Goal: Information Seeking & Learning: Compare options

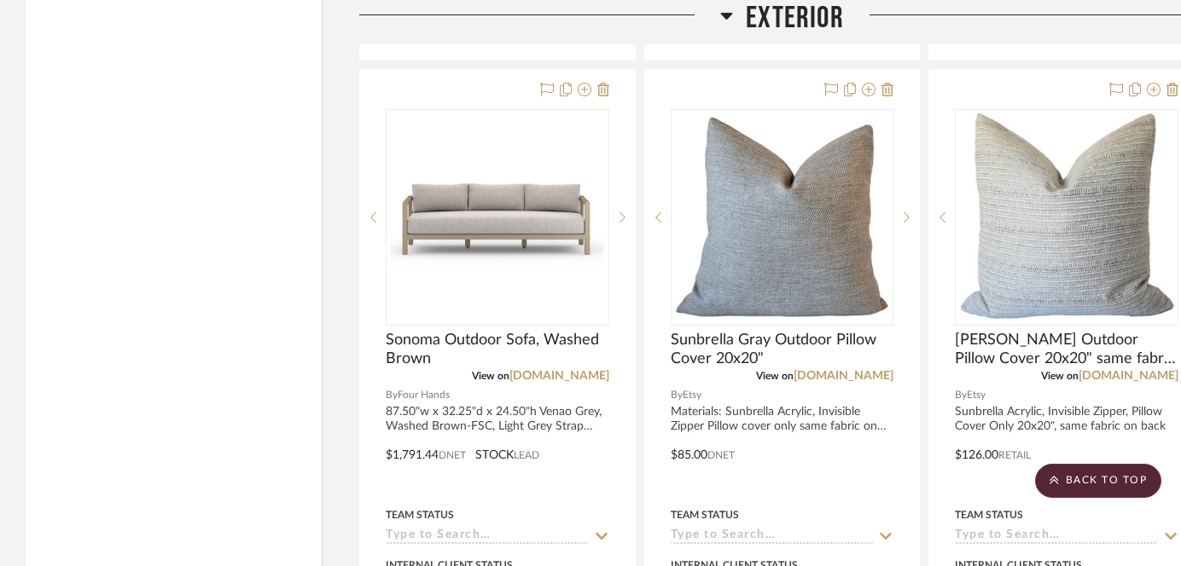
scroll to position [17925, 0]
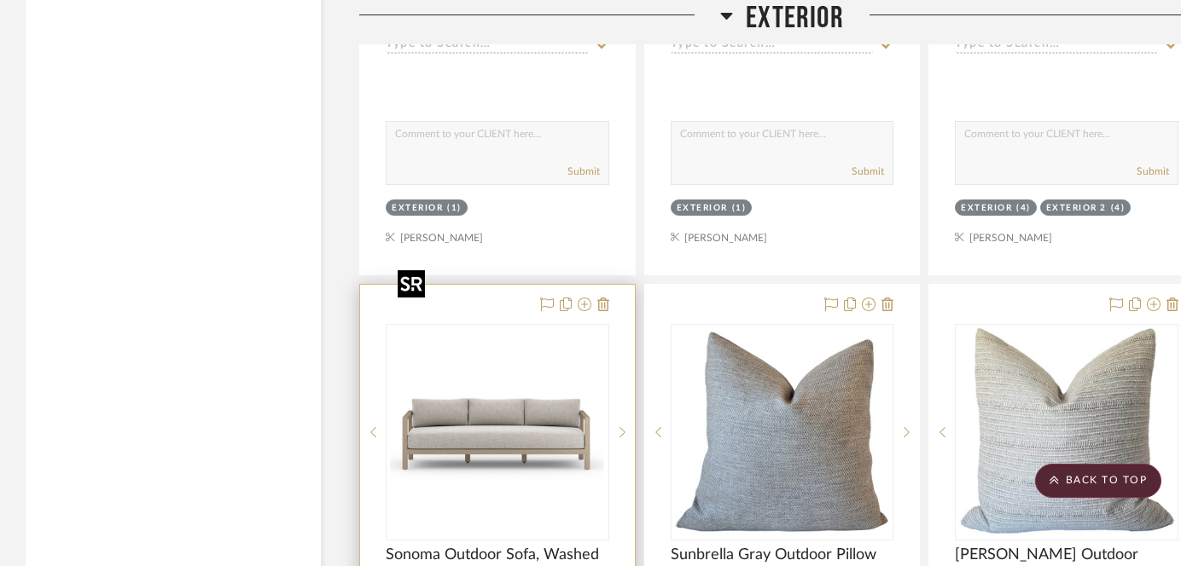
click at [520, 329] on img "0" at bounding box center [497, 432] width 213 height 213
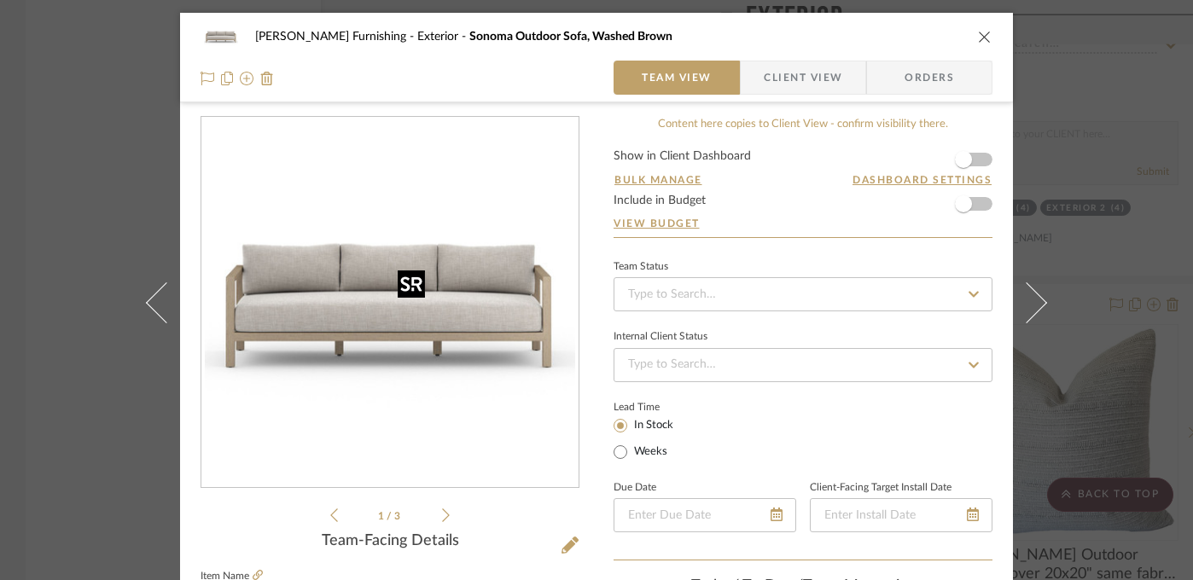
scroll to position [399, 0]
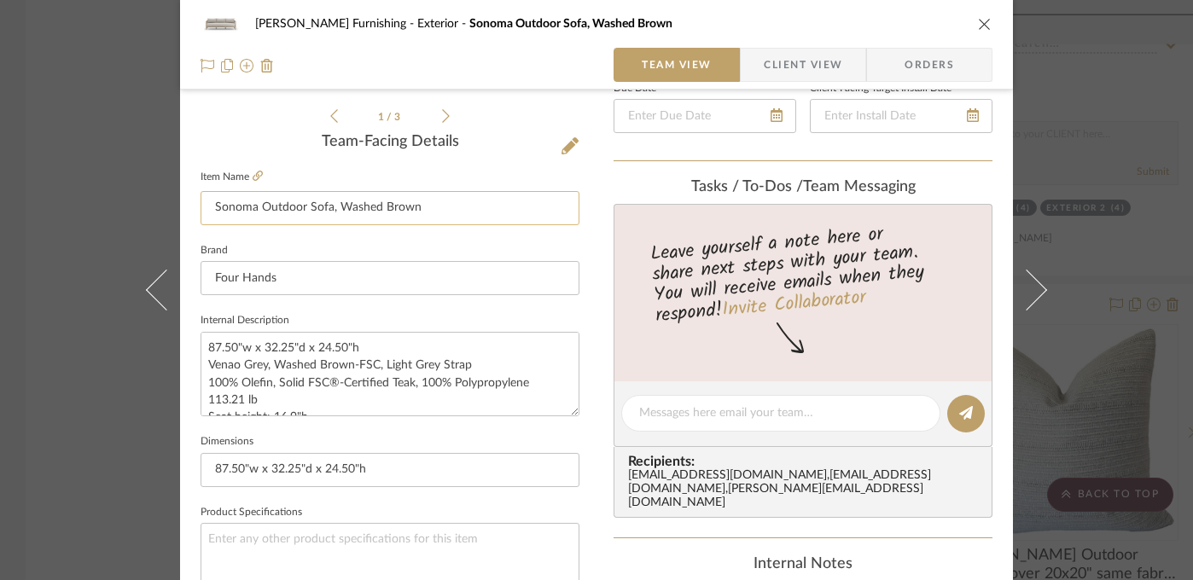
click at [377, 206] on input "Sonoma Outdoor Sofa, Washed Brown" at bounding box center [389, 208] width 379 height 34
click at [253, 173] on icon at bounding box center [258, 176] width 10 height 10
click at [1116, 195] on div "[PERSON_NAME] Furnishing Exterior Sonoma Outdoor Sofa, Washed Brown Team View C…" at bounding box center [596, 290] width 1193 height 580
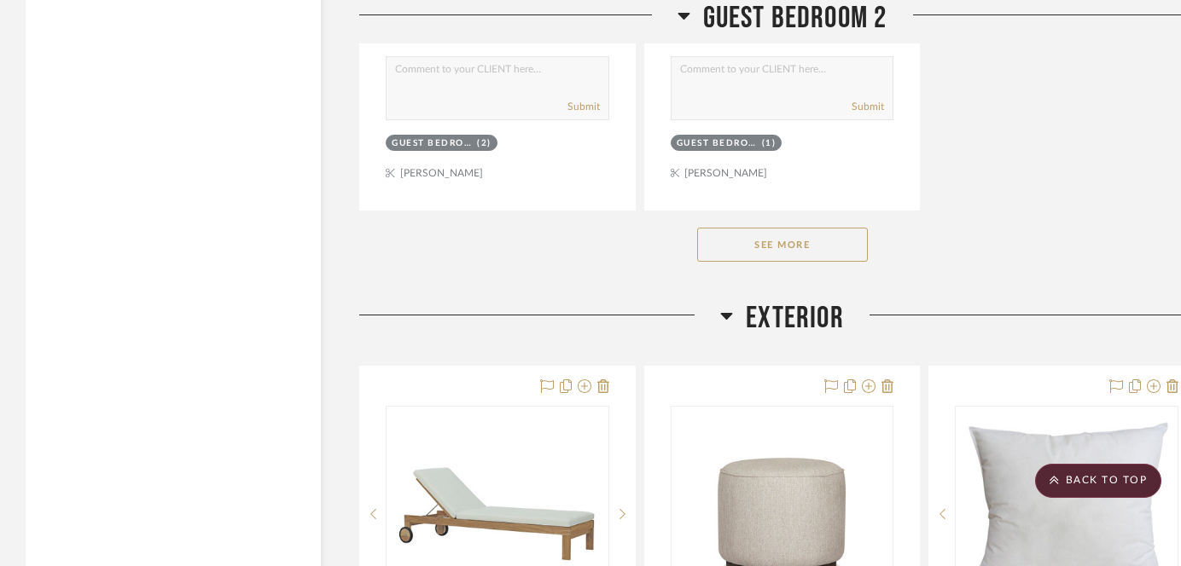
scroll to position [17259, 0]
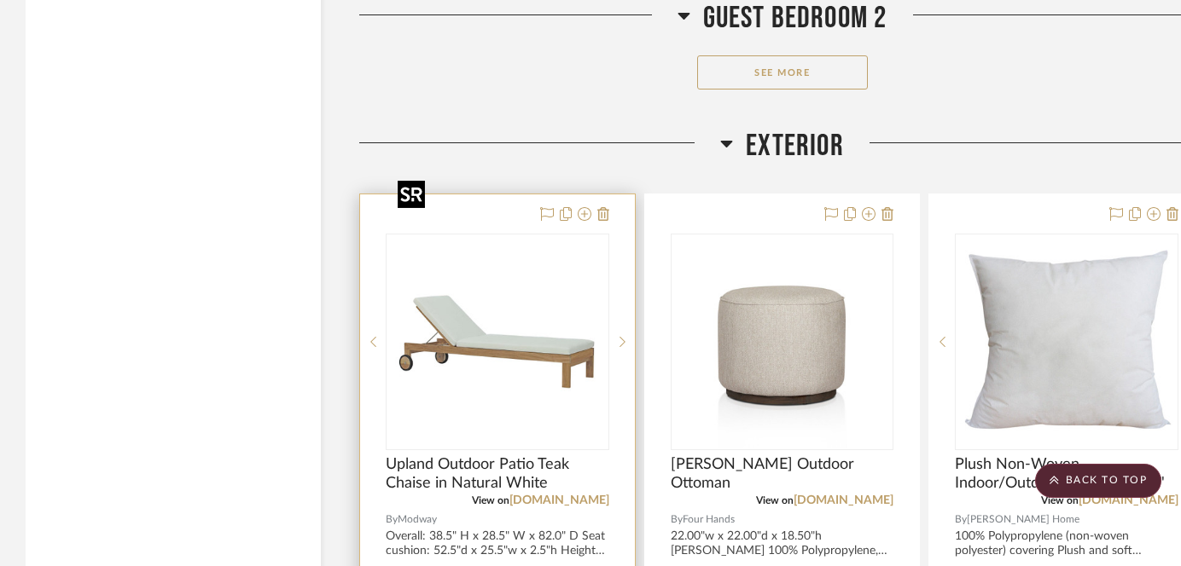
click at [483, 307] on img "0" at bounding box center [497, 341] width 213 height 213
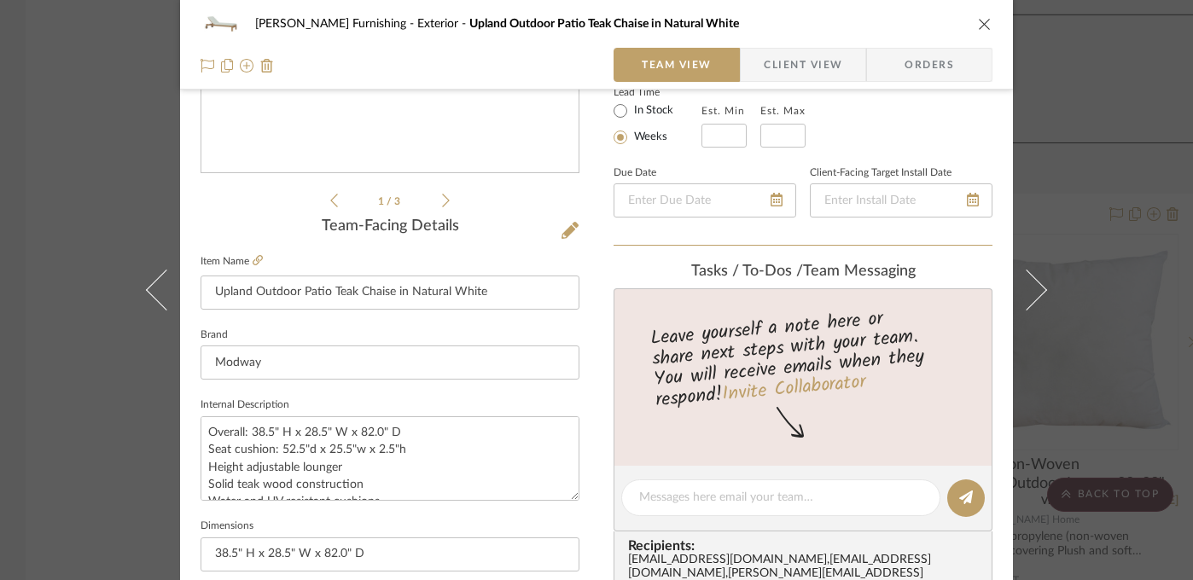
scroll to position [479, 0]
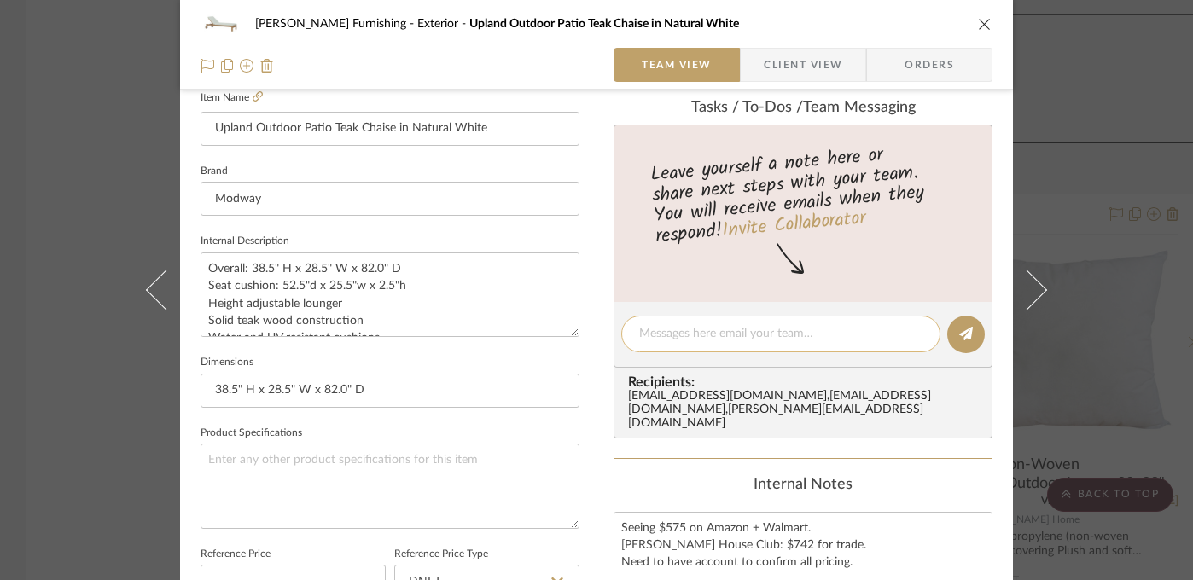
click at [784, 330] on textarea at bounding box center [780, 334] width 283 height 18
click at [774, 335] on textarea "Measure space before ordering" at bounding box center [780, 334] width 283 height 18
type textarea "Measure space before ordering"
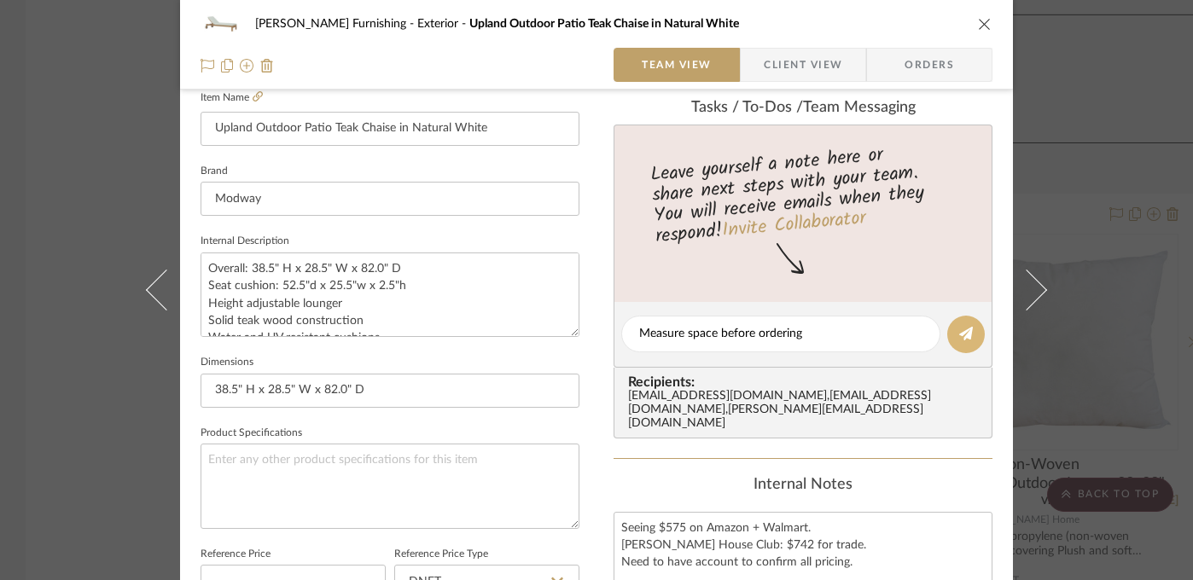
click at [961, 334] on icon at bounding box center [966, 334] width 14 height 14
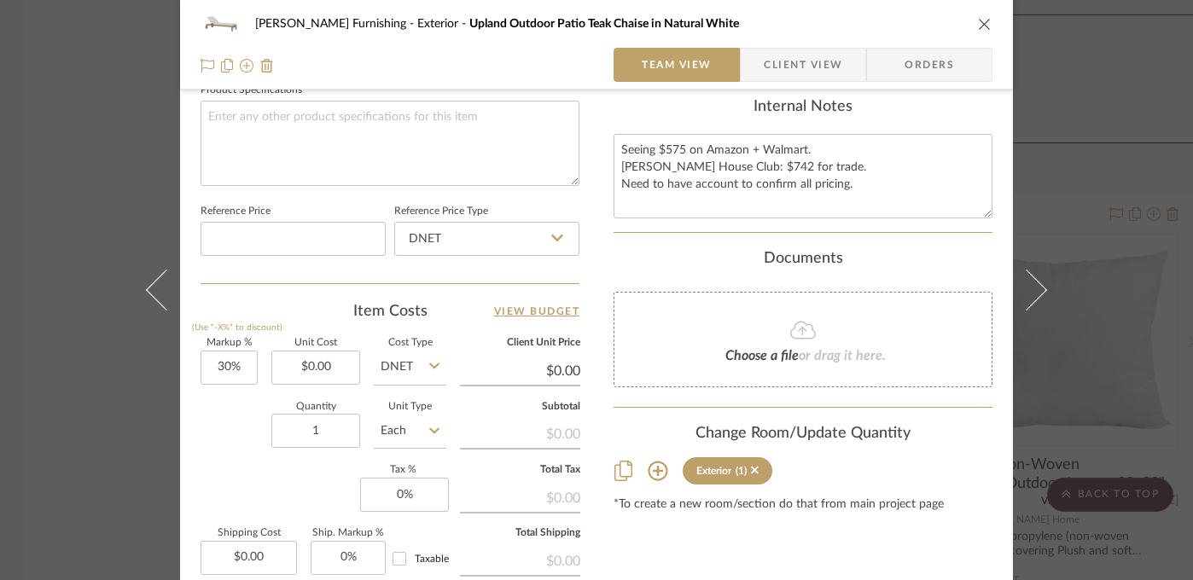
scroll to position [1005, 0]
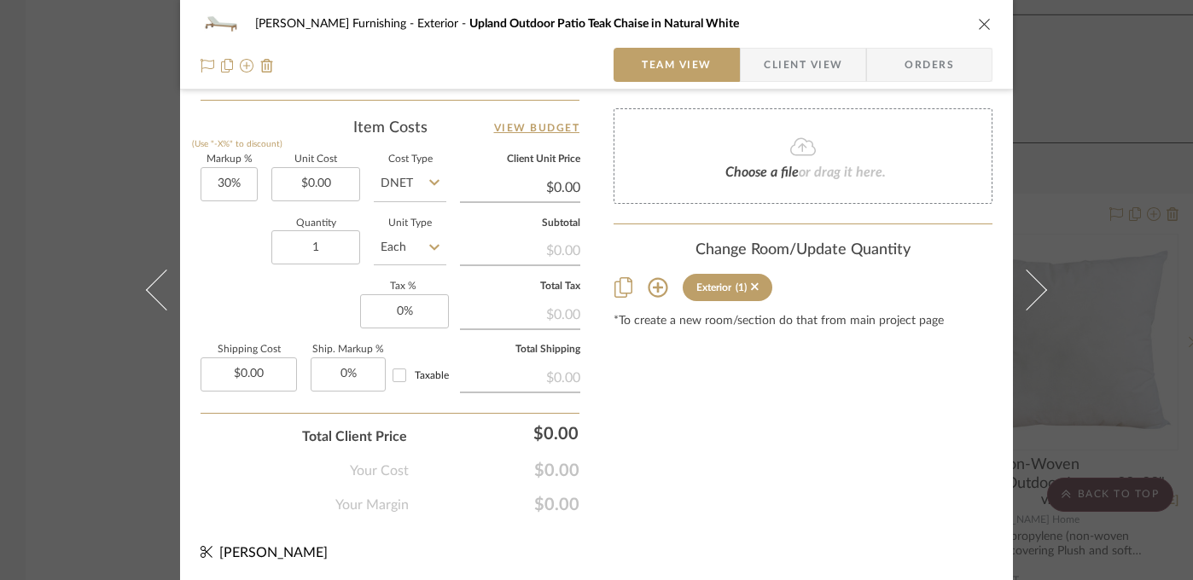
click at [1077, 398] on div "[PERSON_NAME] Furnishing Exterior Upland Outdoor Patio Teak Chaise in Natural W…" at bounding box center [596, 290] width 1193 height 580
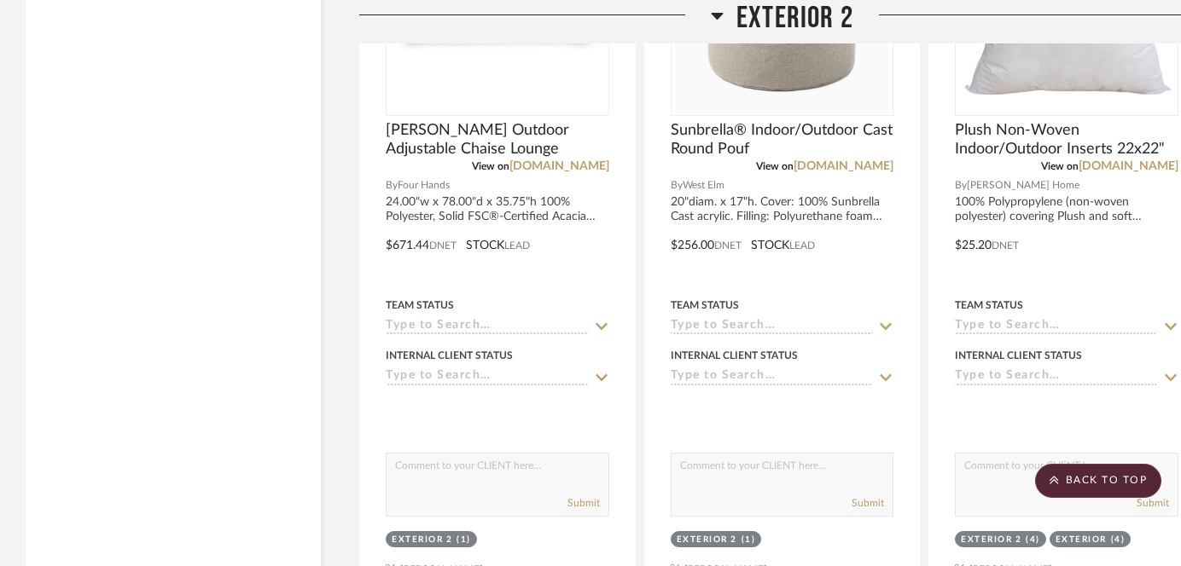
scroll to position [19781, 0]
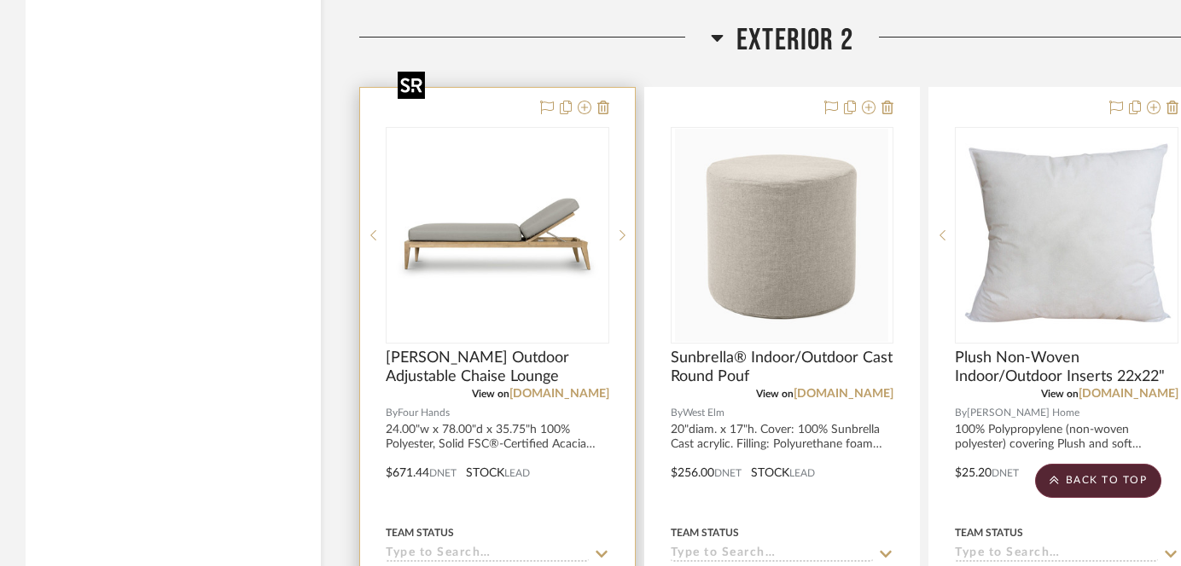
click at [500, 184] on img "0" at bounding box center [497, 235] width 213 height 213
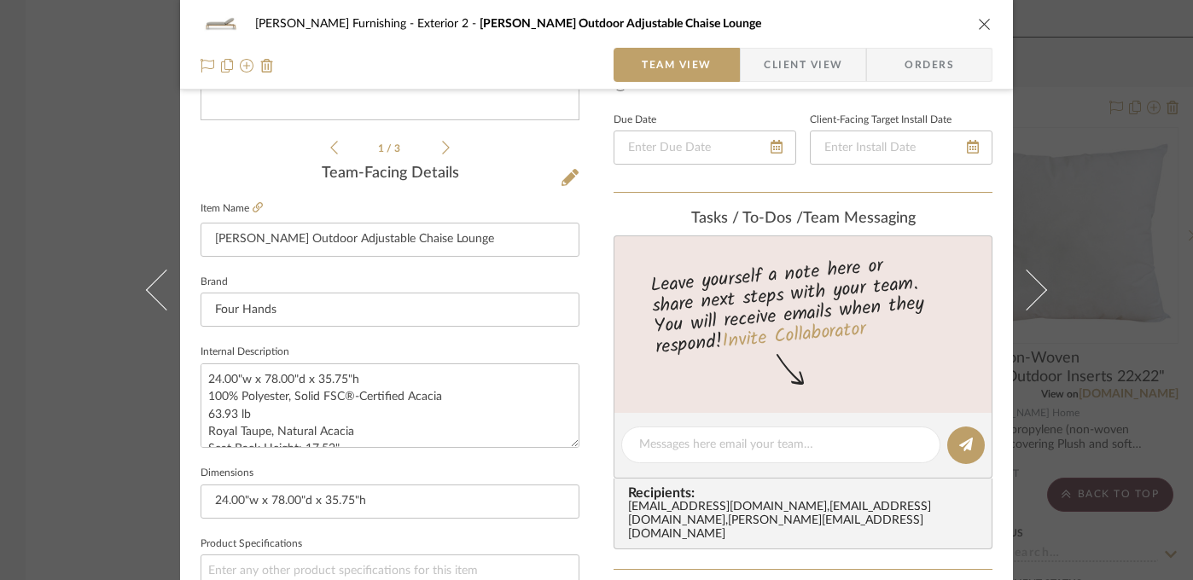
scroll to position [570, 0]
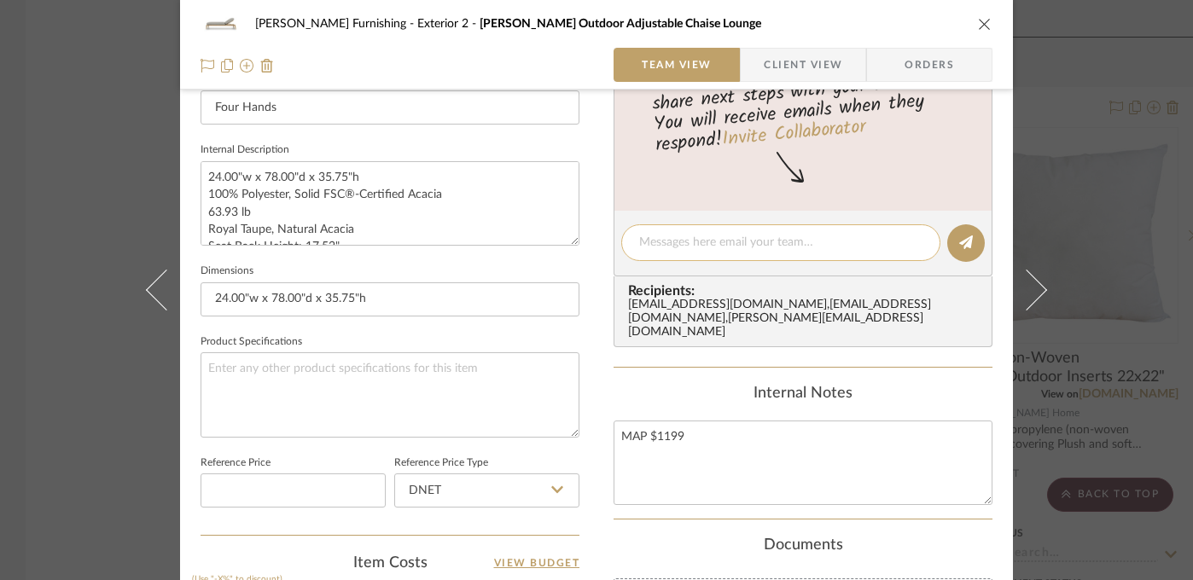
click at [706, 242] on textarea at bounding box center [780, 243] width 283 height 18
paste textarea "Measure space before ordering"
type textarea "Measure space before ordering"
click at [961, 232] on button at bounding box center [966, 243] width 38 height 38
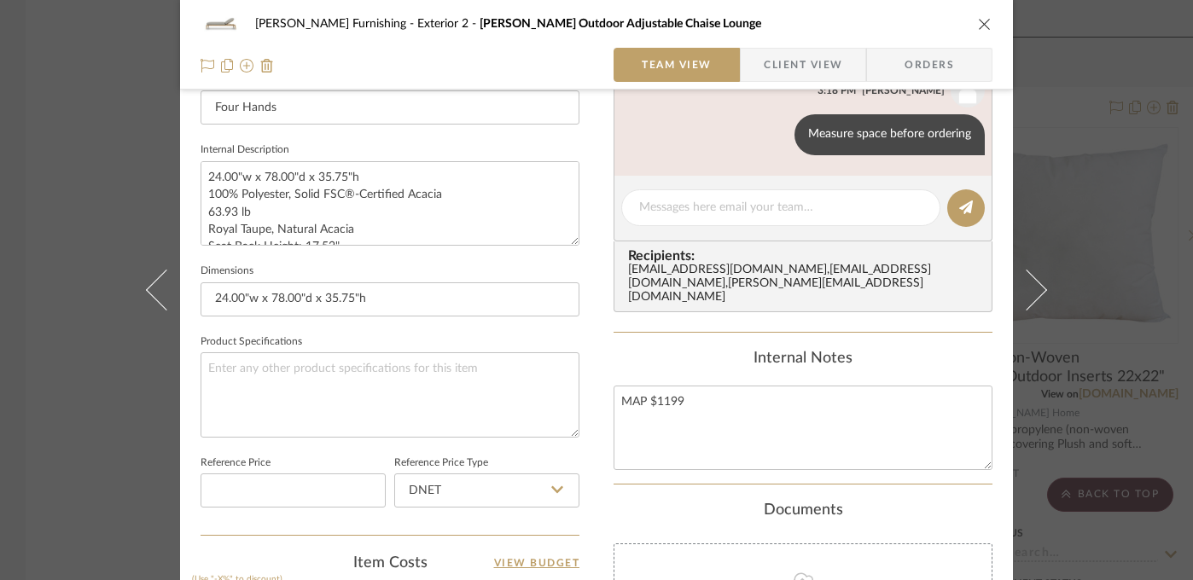
click at [1155, 361] on div "[PERSON_NAME] Furnishing Exterior 2 [PERSON_NAME] Outdoor Adjustable Chaise Lou…" at bounding box center [596, 290] width 1193 height 580
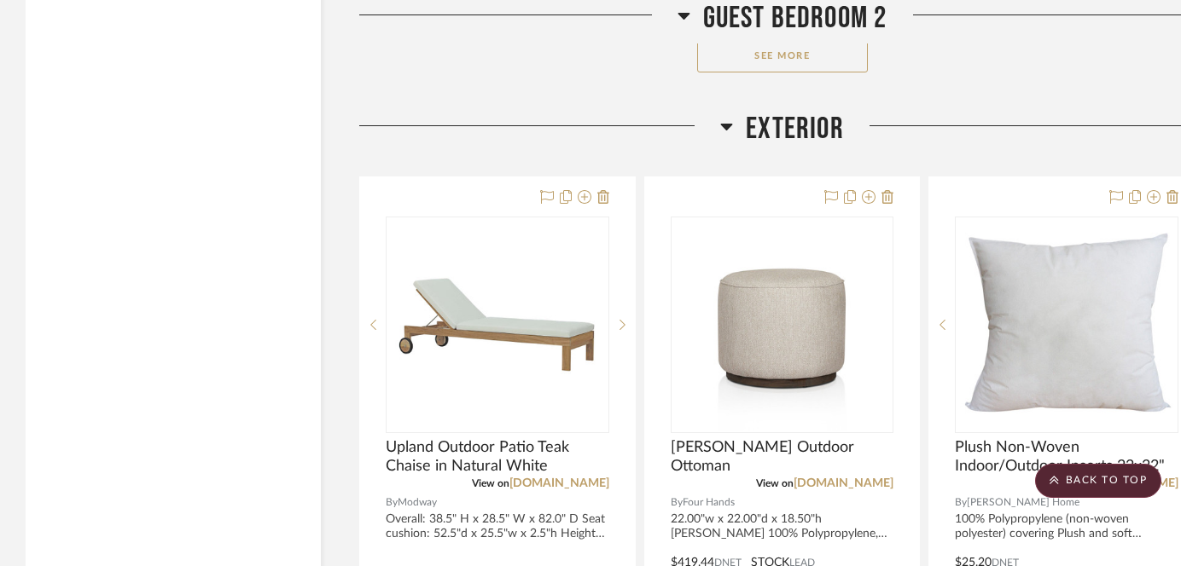
scroll to position [17368, 0]
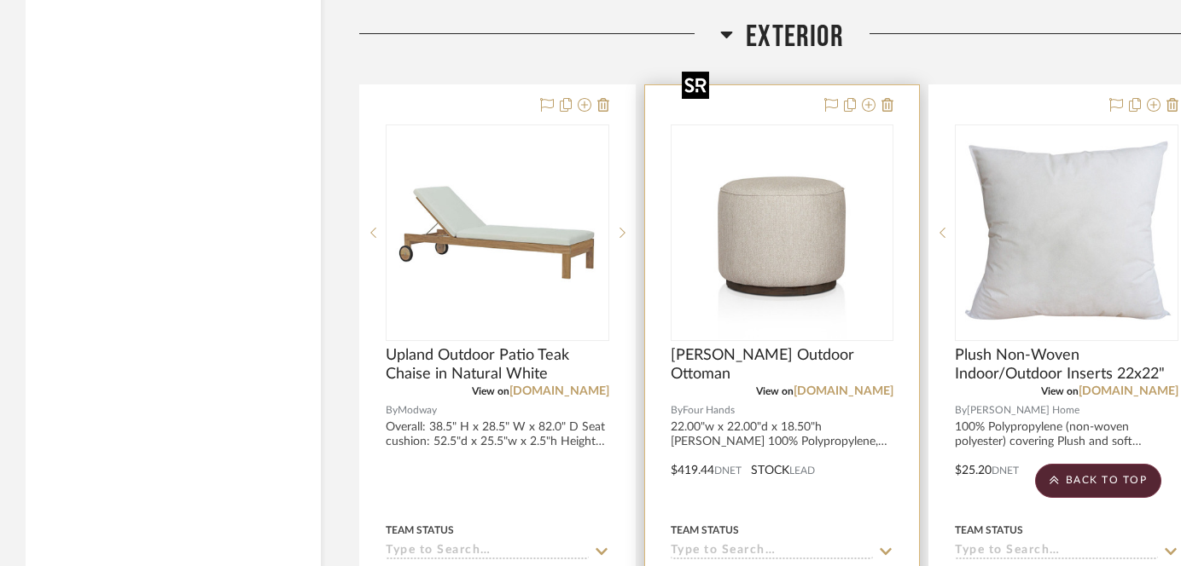
click at [758, 186] on img "0" at bounding box center [781, 232] width 213 height 213
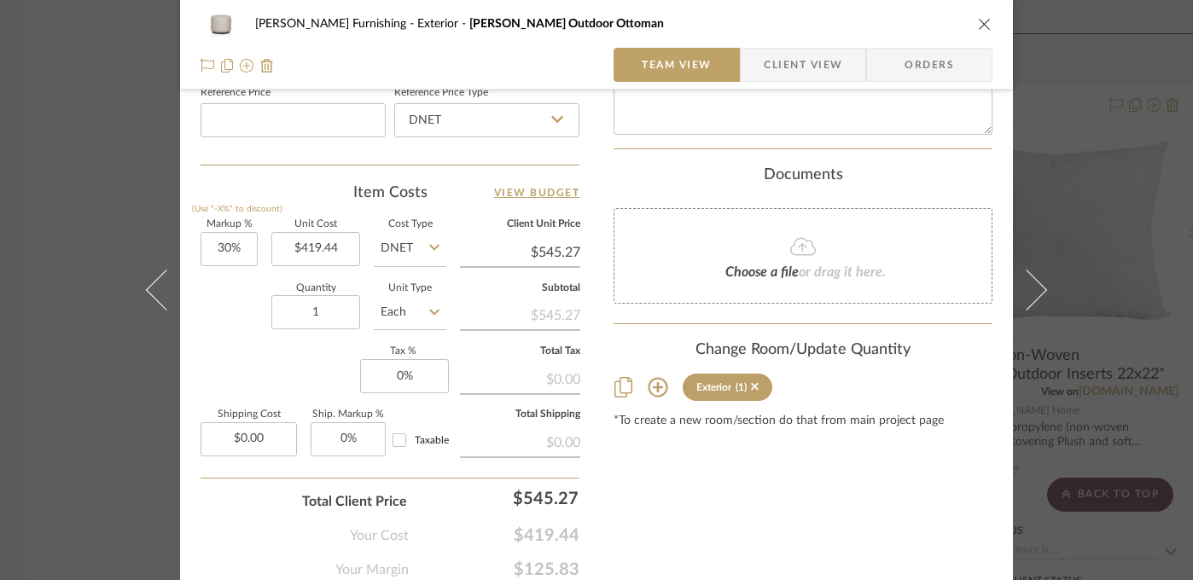
scroll to position [1005, 0]
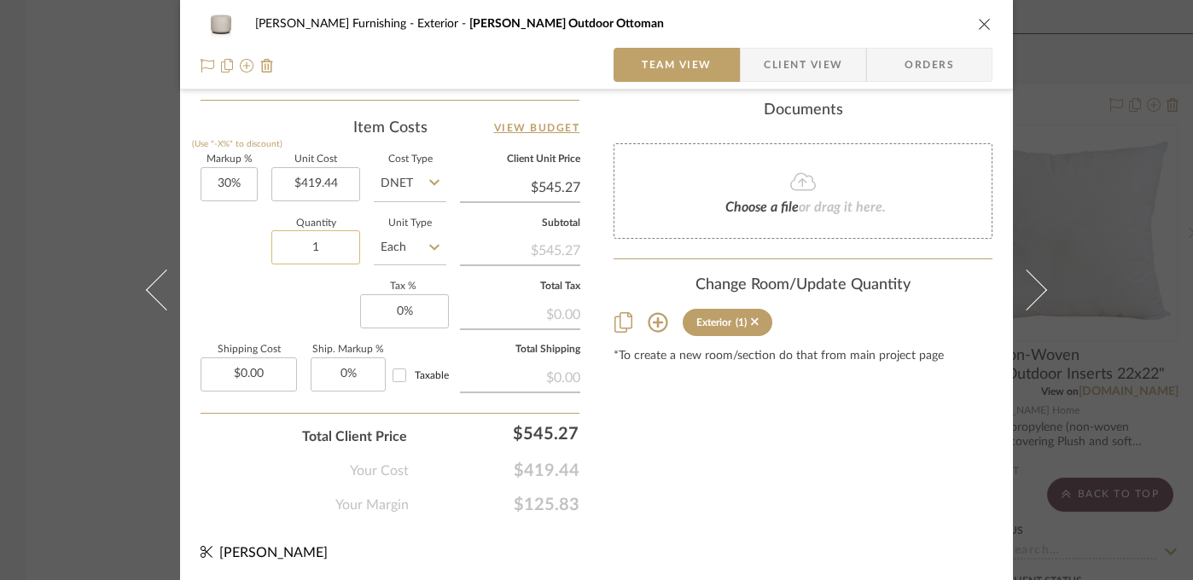
click at [314, 246] on input "1" at bounding box center [315, 247] width 89 height 34
type input "2"
click at [216, 282] on div "Markup % (Use "-X%" to discount) 30% Unit Cost $419.44 Cost Type DNET Client Un…" at bounding box center [389, 279] width 379 height 249
click at [68, 390] on div "[PERSON_NAME] Furnishing Exterior [PERSON_NAME] Outdoor Ottoman Team View Clien…" at bounding box center [596, 290] width 1193 height 580
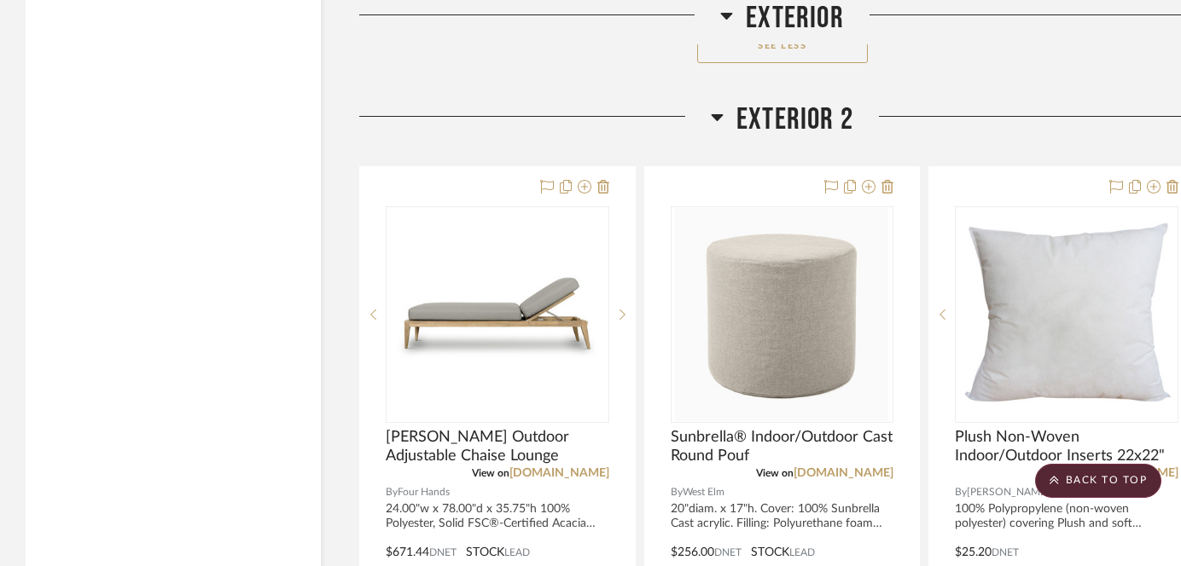
scroll to position [19854, 0]
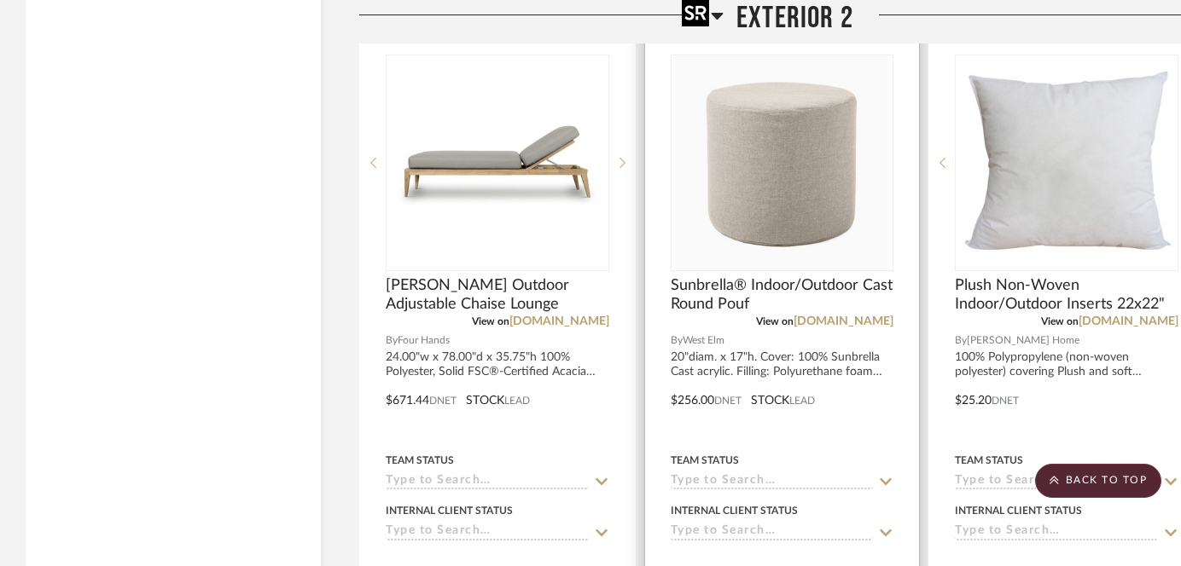
click at [780, 164] on img "0" at bounding box center [781, 162] width 213 height 213
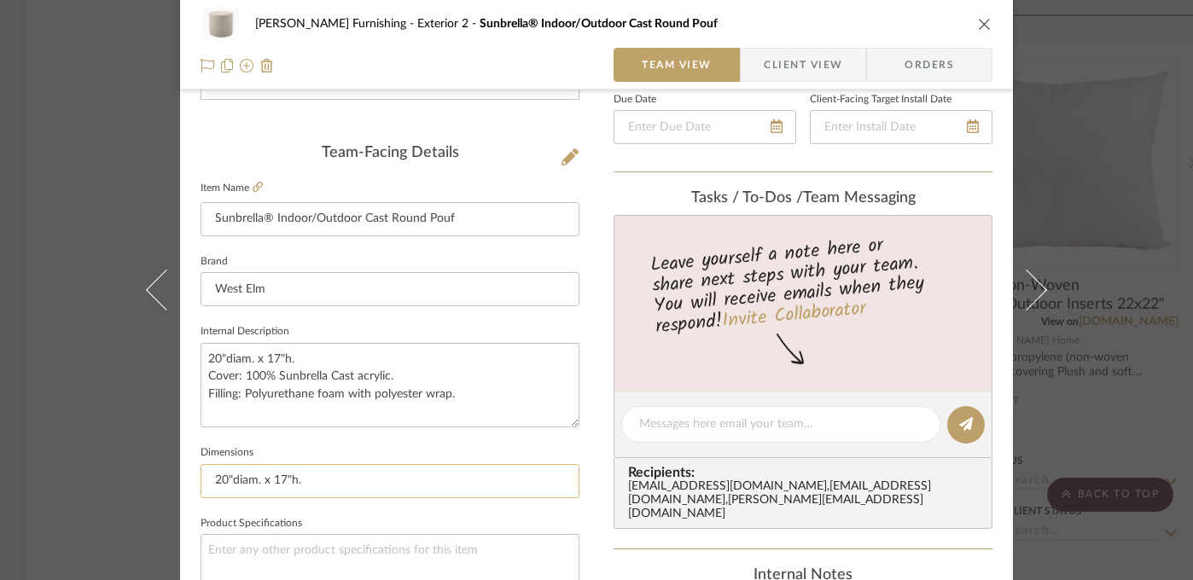
scroll to position [682, 0]
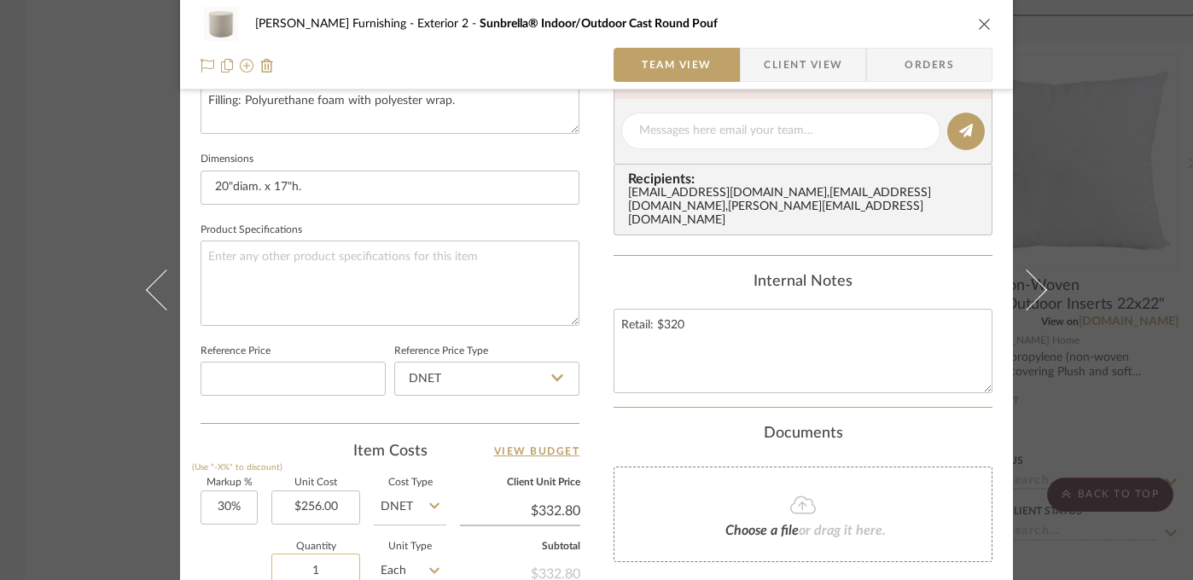
click at [312, 566] on input "1" at bounding box center [315, 571] width 89 height 34
type input "2"
click at [121, 462] on div "[PERSON_NAME] Furnishing Exterior 2 Sunbrella® Indoor/Outdoor Cast Round Pouf T…" at bounding box center [596, 290] width 1193 height 580
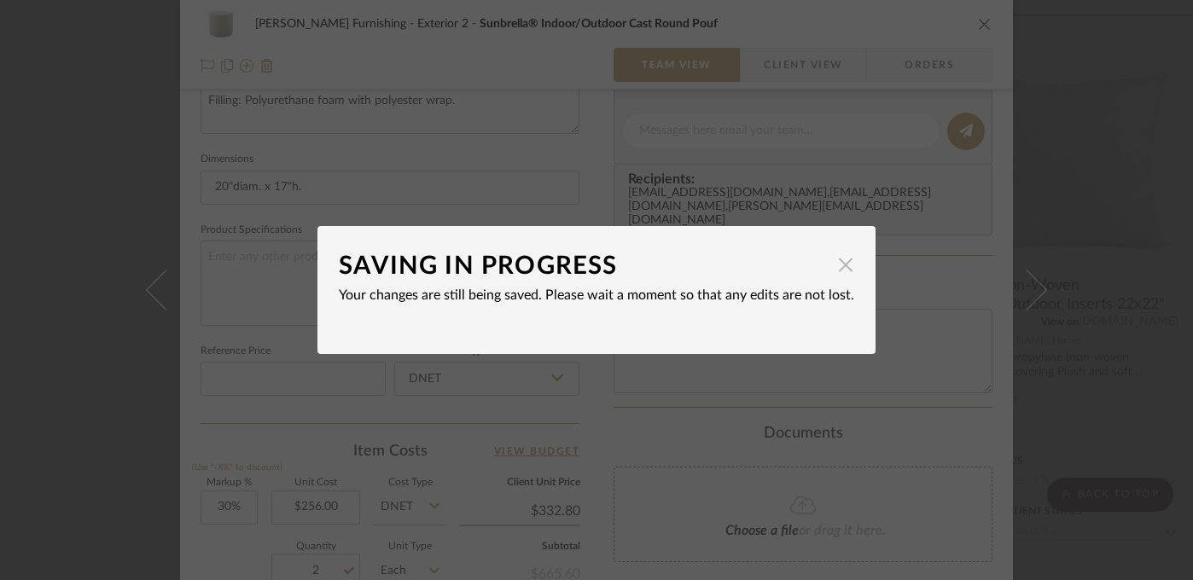
click at [837, 266] on span "button" at bounding box center [845, 264] width 34 height 34
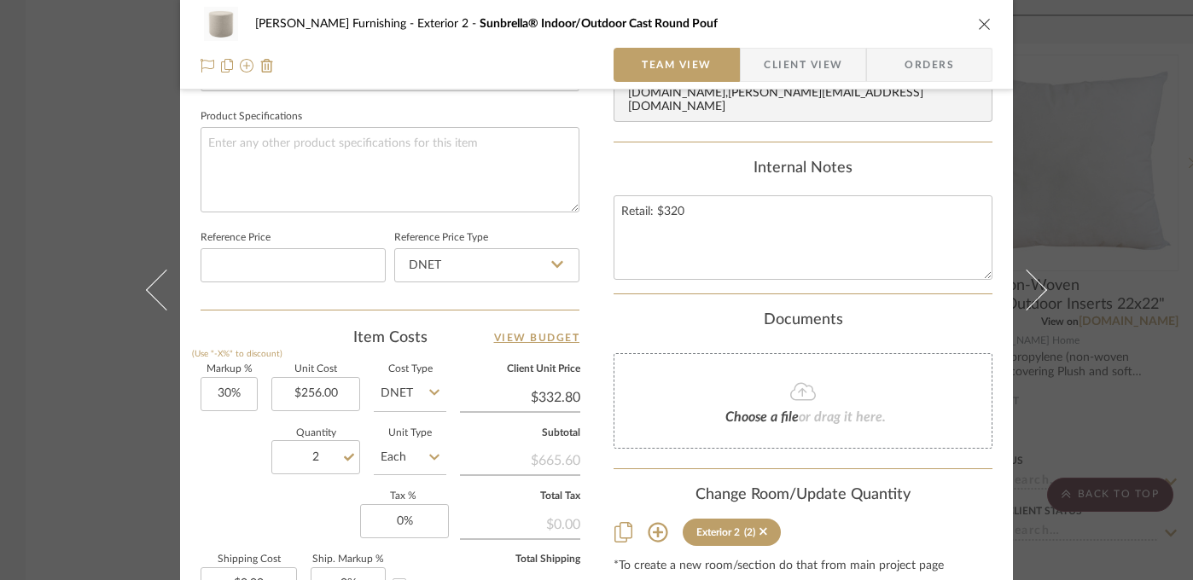
scroll to position [807, 0]
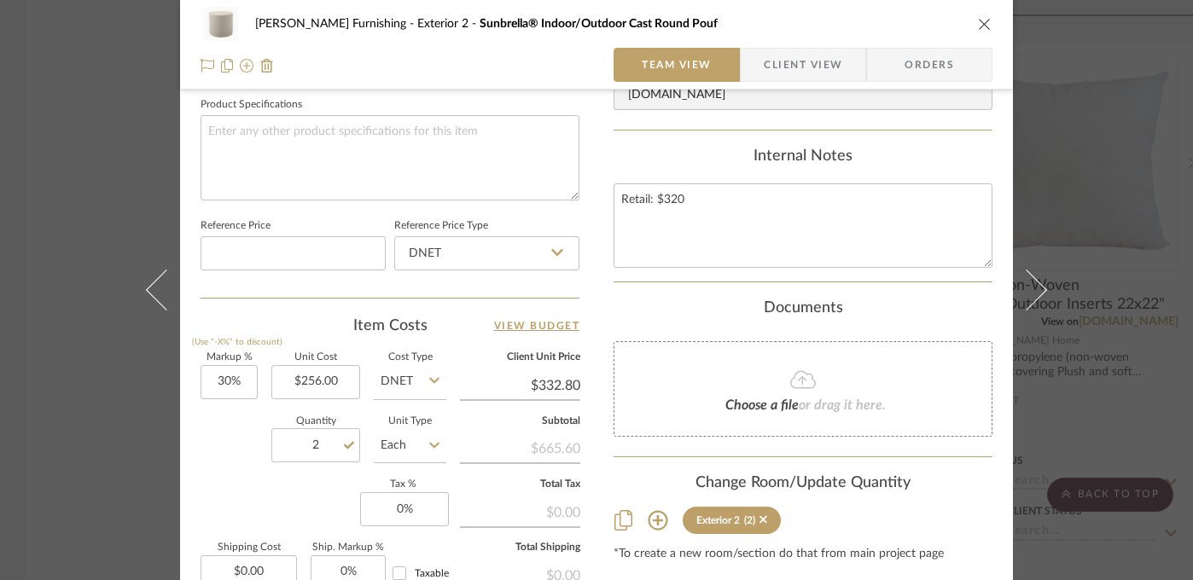
click at [12, 456] on div "[PERSON_NAME] Furnishing Exterior 2 Sunbrella® Indoor/Outdoor Cast Round Pouf T…" at bounding box center [596, 290] width 1193 height 580
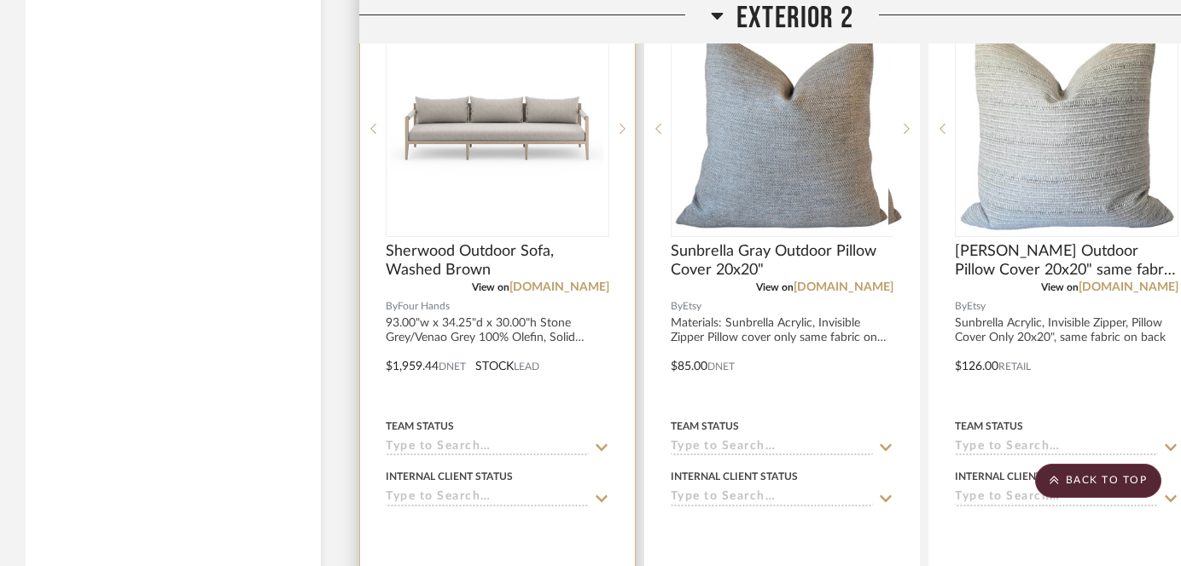
scroll to position [20650, 0]
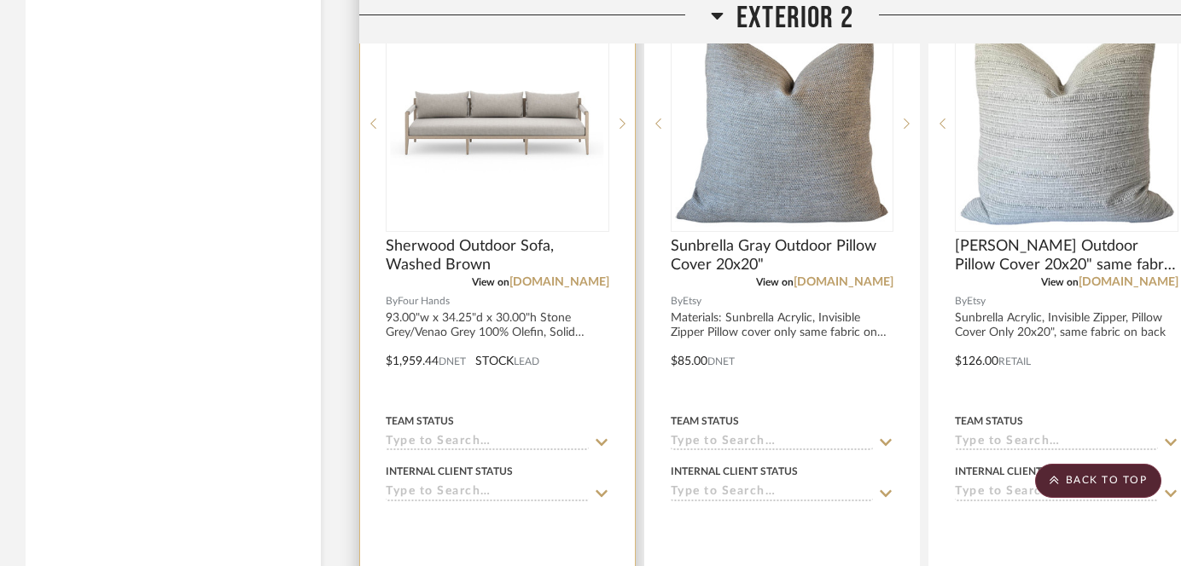
click at [505, 107] on img "0" at bounding box center [497, 123] width 213 height 213
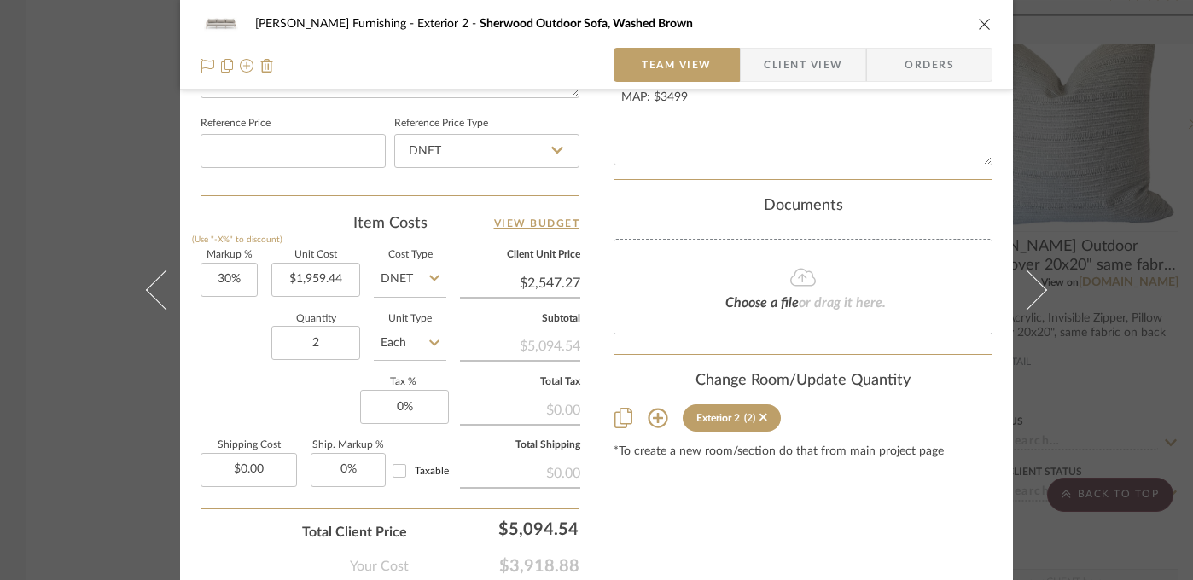
scroll to position [944, 0]
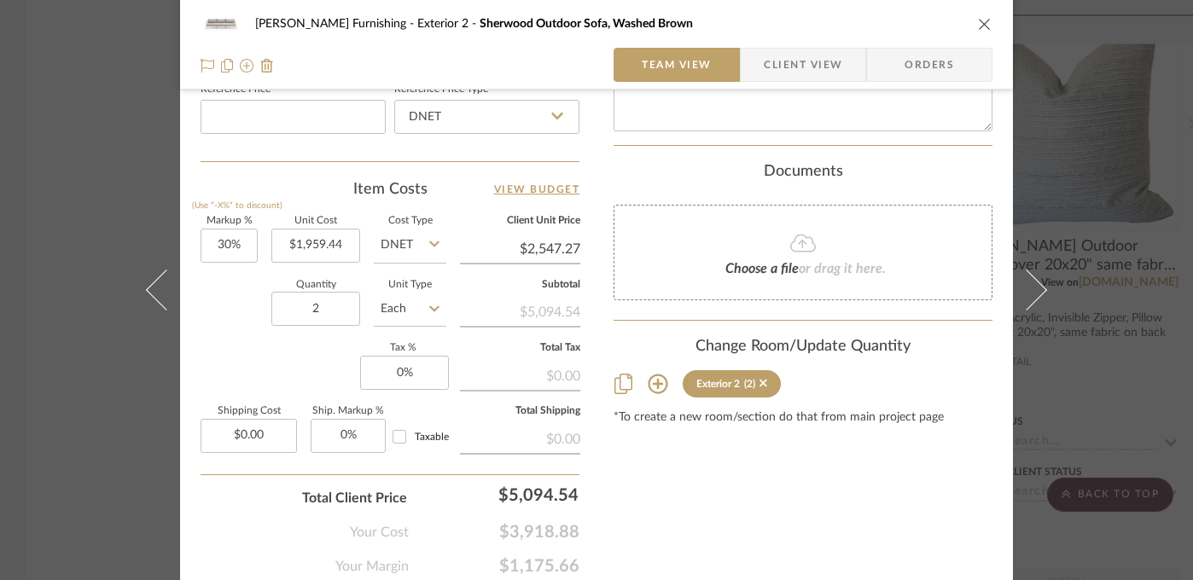
click at [85, 415] on div "[PERSON_NAME] Furnishing Exterior 2 Sherwood Outdoor Sofa, Washed Brown Team Vi…" at bounding box center [596, 290] width 1193 height 580
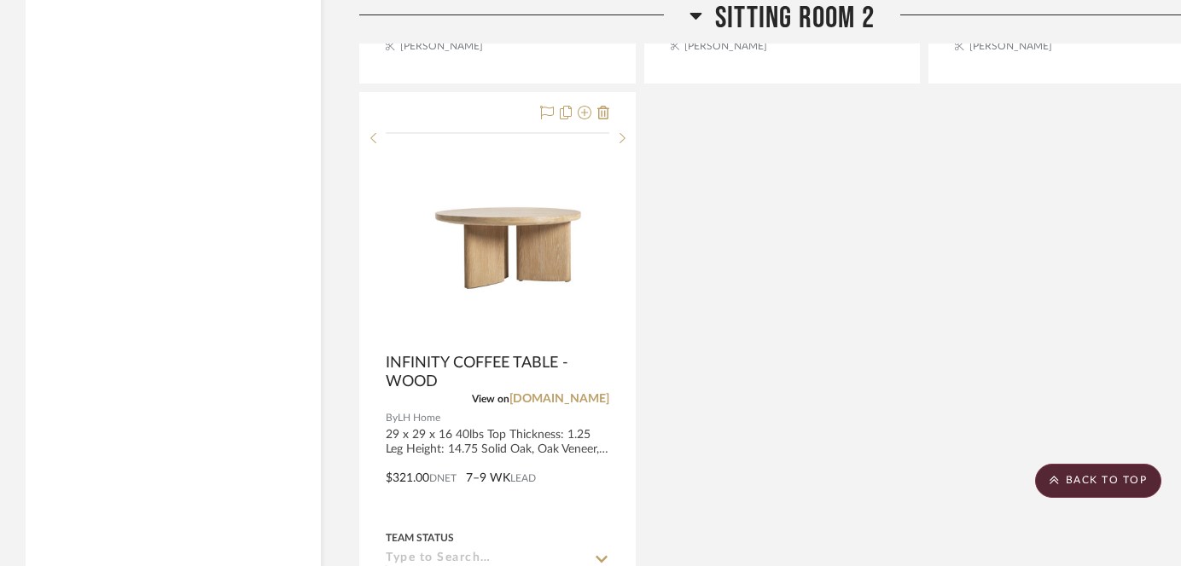
scroll to position [11589, 0]
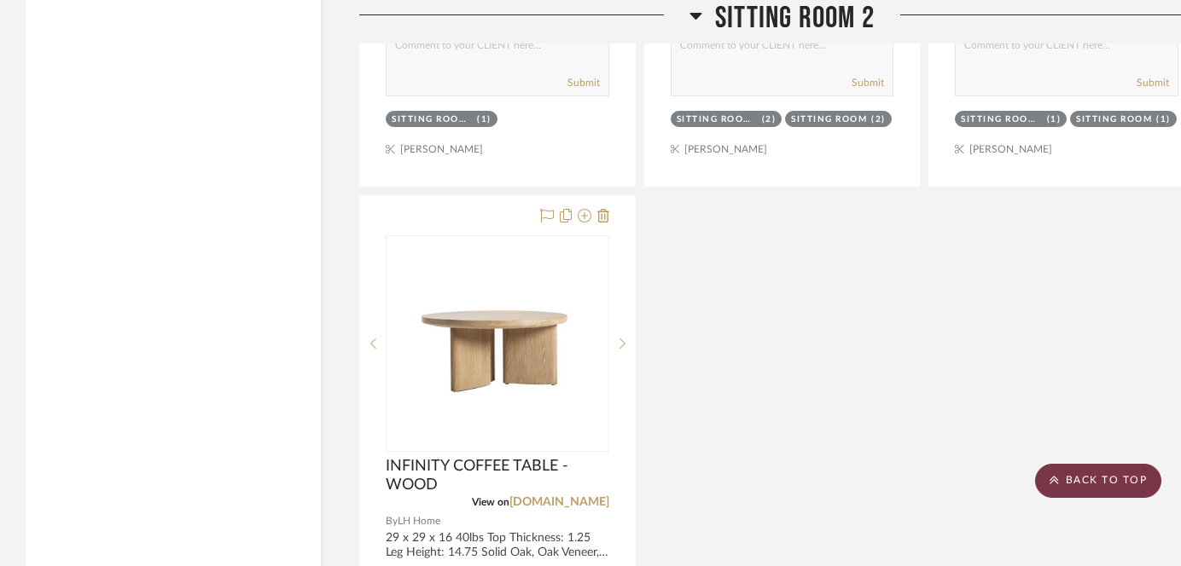
click at [1078, 493] on scroll-to-top-button "BACK TO TOP" at bounding box center [1098, 481] width 126 height 34
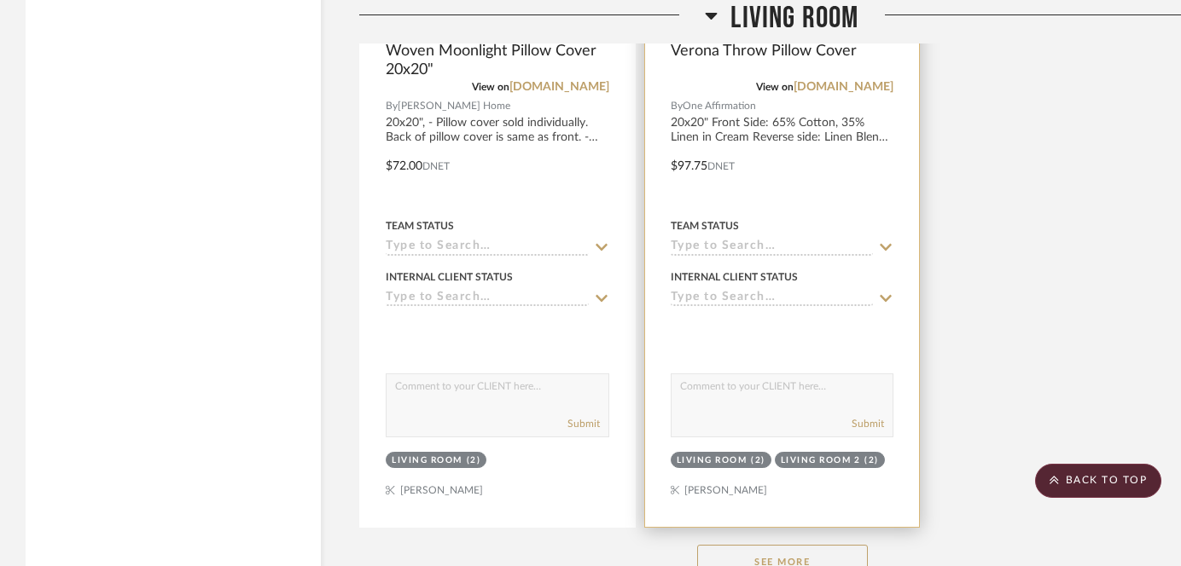
scroll to position [3945, 0]
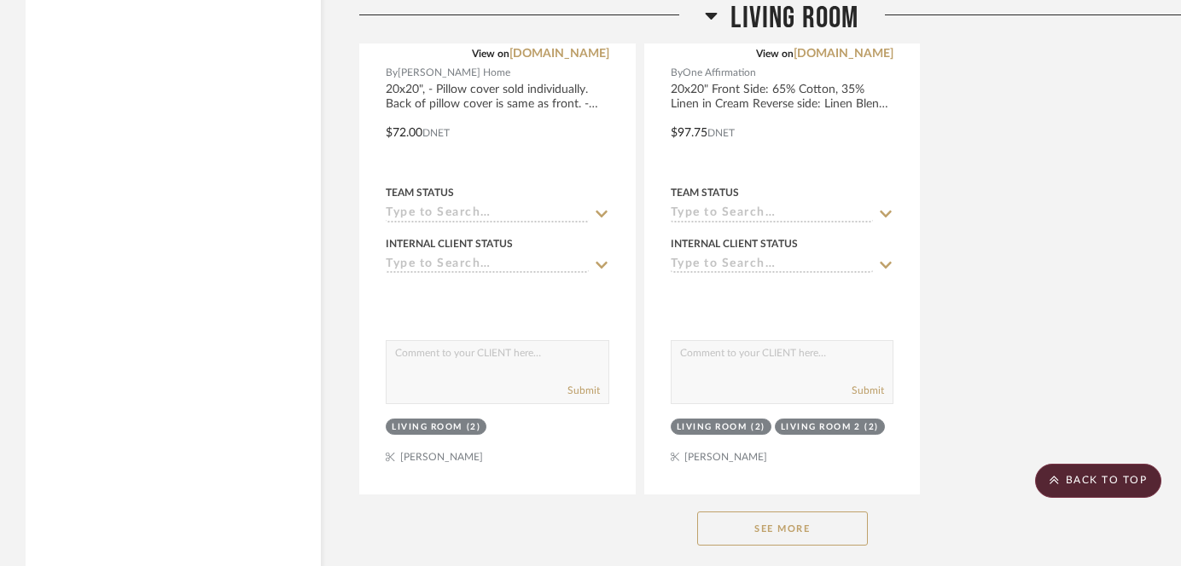
click at [764, 512] on button "See More" at bounding box center [782, 529] width 171 height 34
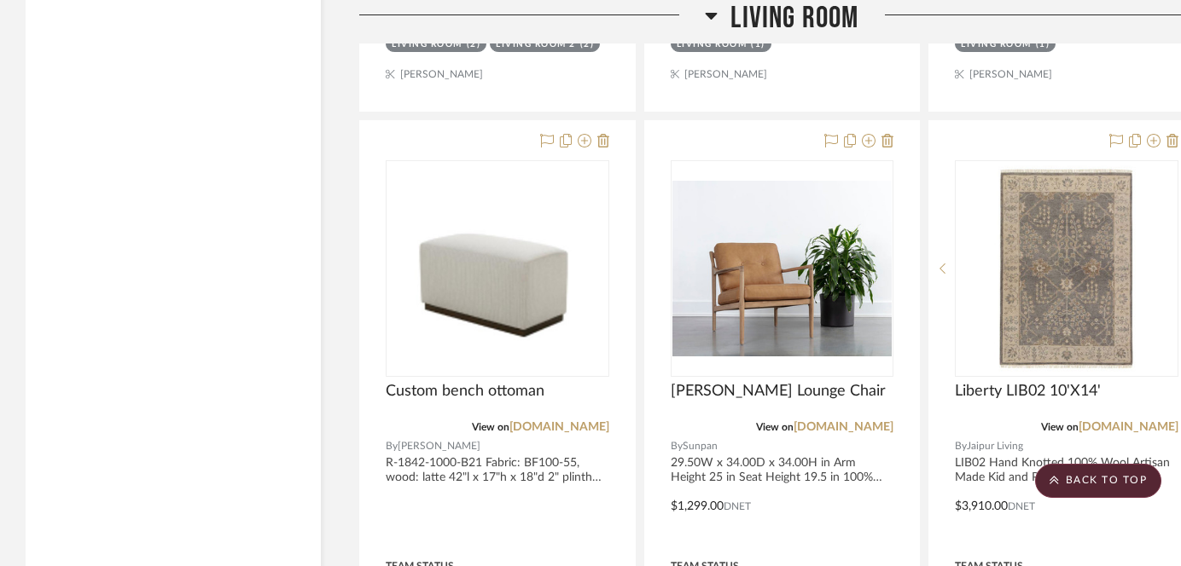
scroll to position [5086, 0]
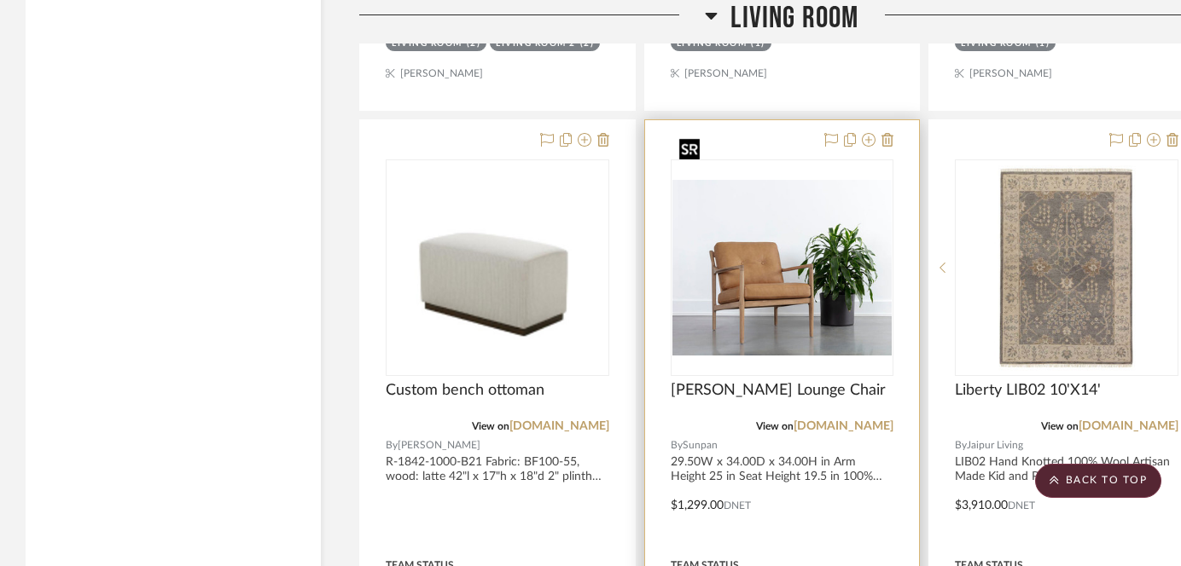
click at [764, 208] on img "0" at bounding box center [782, 268] width 220 height 176
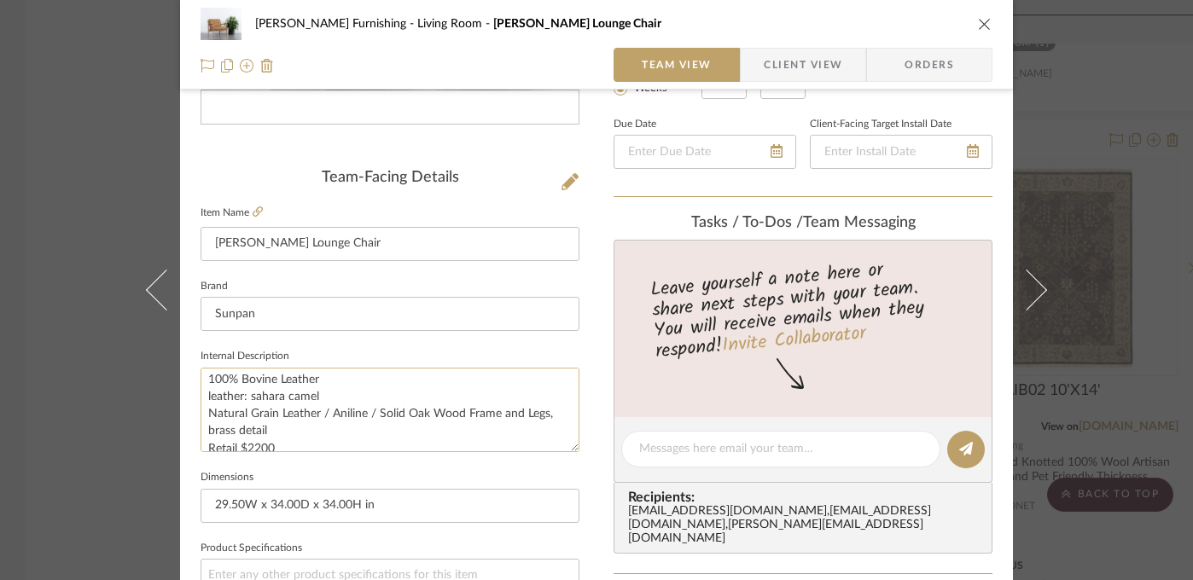
scroll to position [103, 0]
click at [90, 433] on div "[PERSON_NAME] Furnishing Living Room [PERSON_NAME] Lounge Chair Team View Clien…" at bounding box center [596, 290] width 1193 height 580
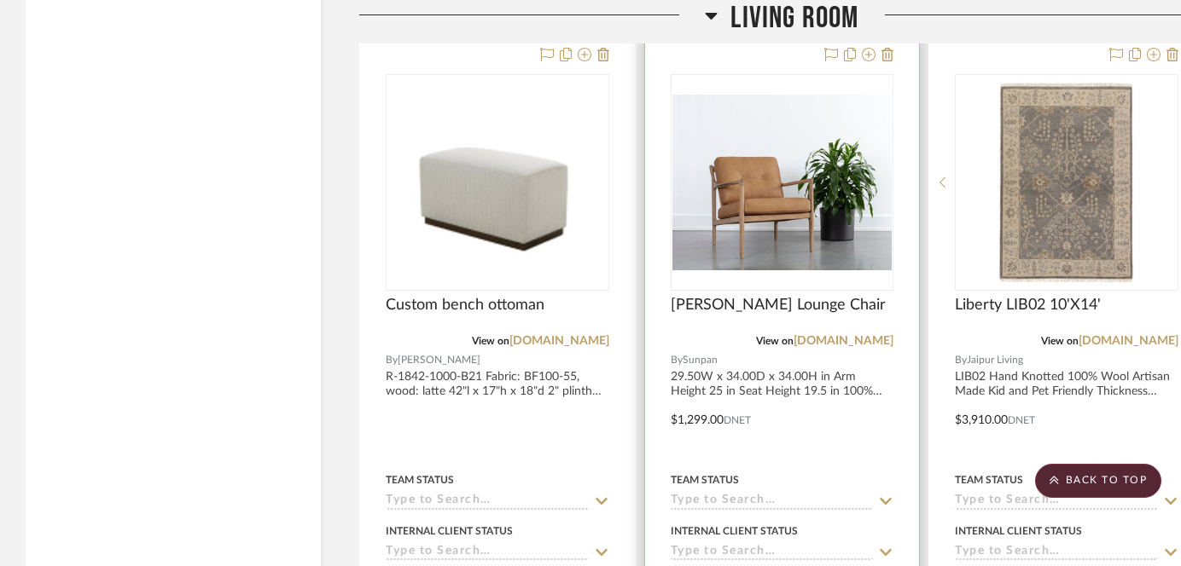
scroll to position [5170, 0]
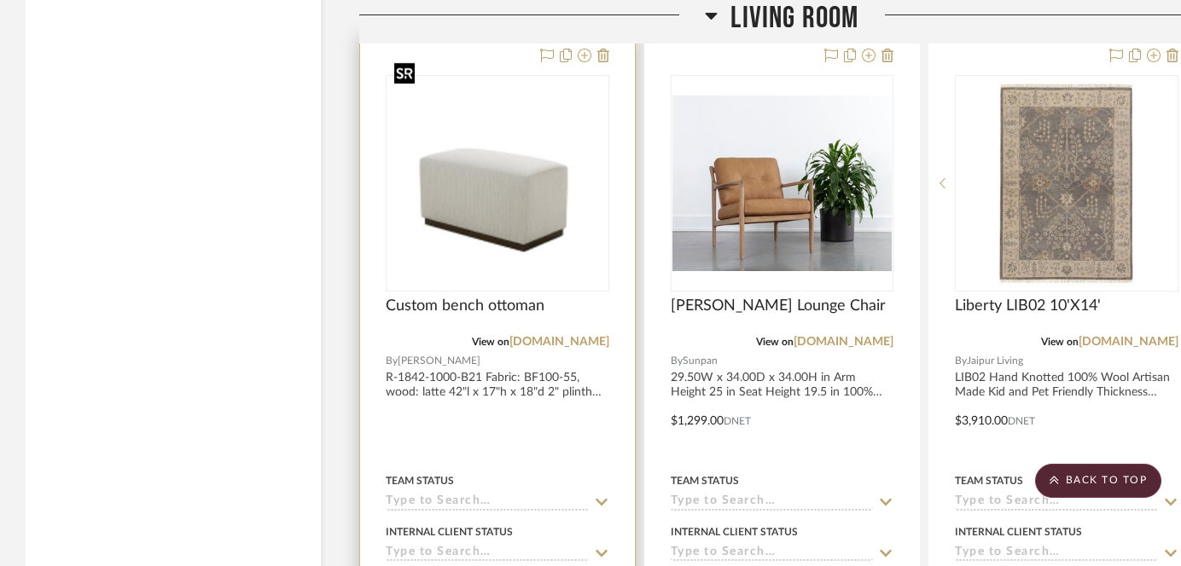
click at [553, 161] on img "0" at bounding box center [497, 183] width 220 height 159
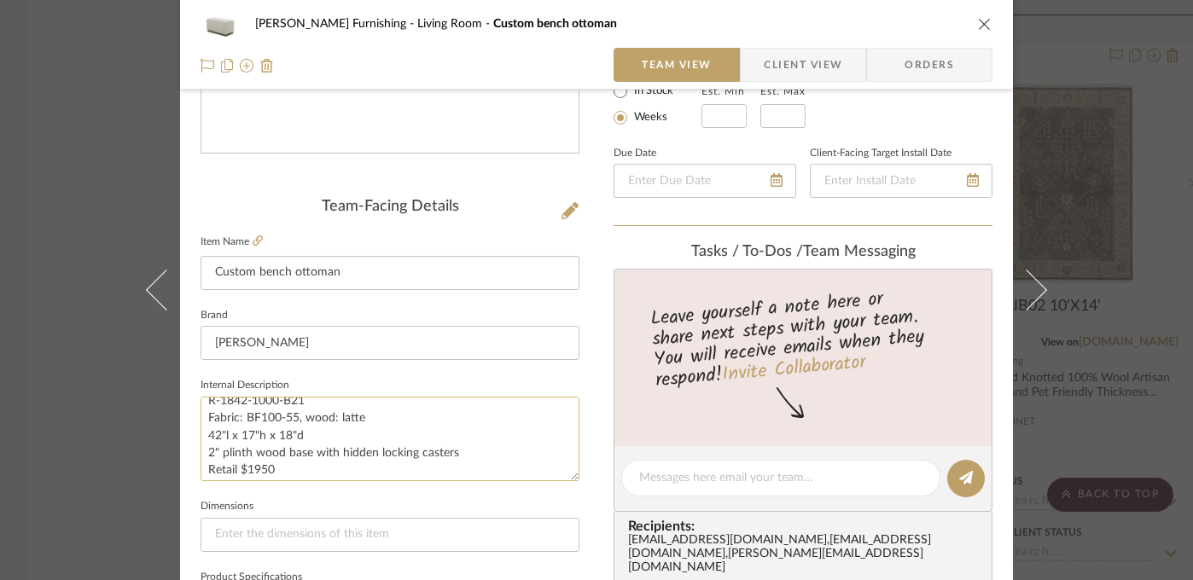
scroll to position [0, 0]
click at [73, 416] on div "[PERSON_NAME] Furnishing Living Room Custom bench ottoman Team View Client View…" at bounding box center [596, 290] width 1193 height 580
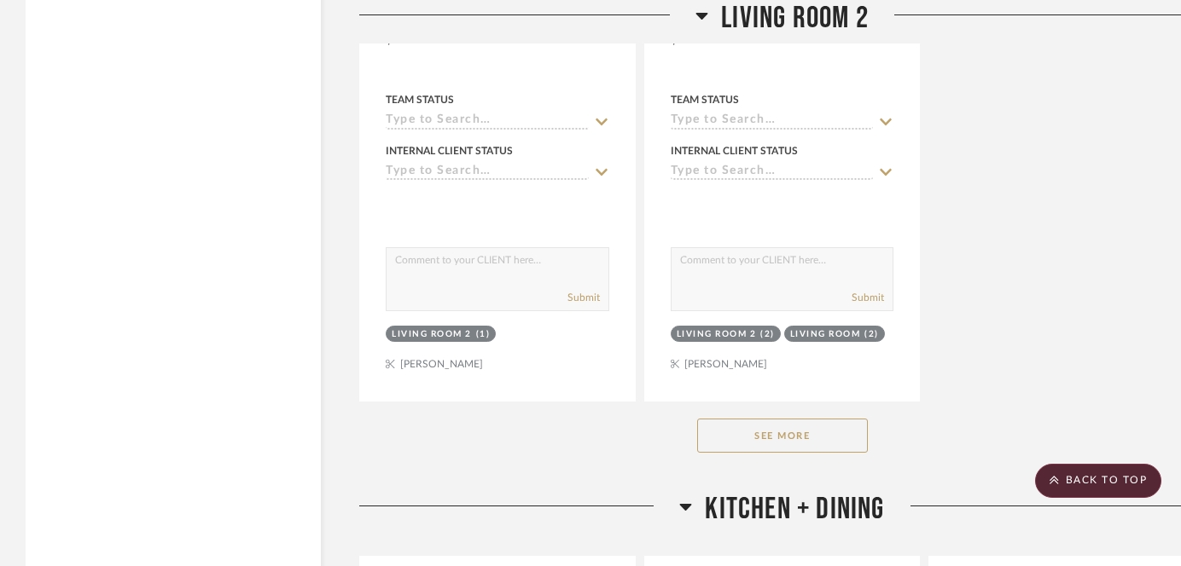
scroll to position [8764, 0]
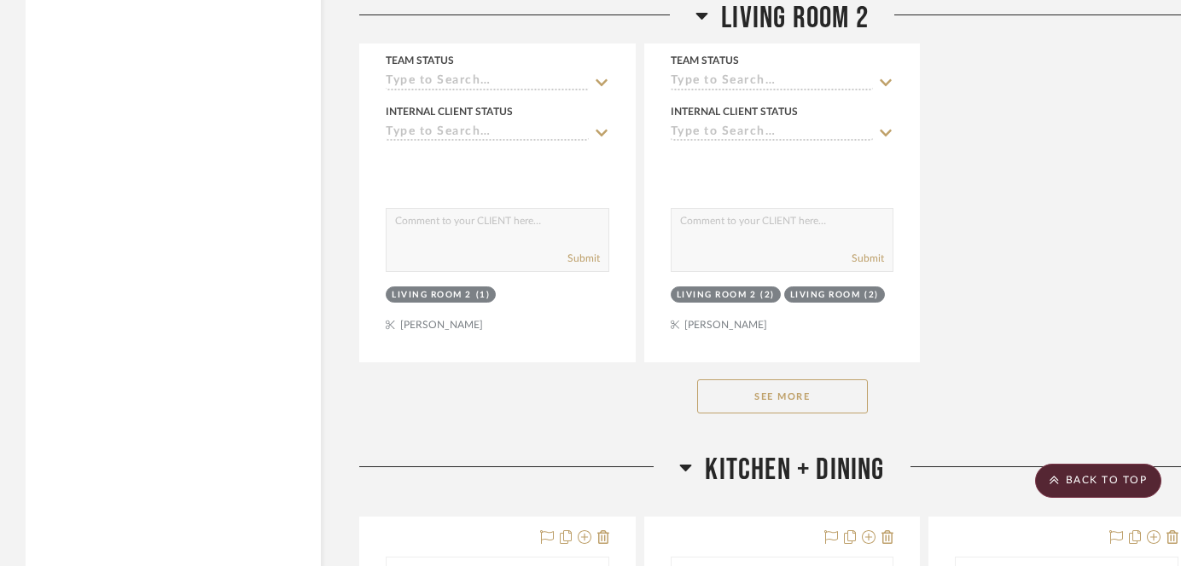
click at [772, 380] on button "See More" at bounding box center [782, 397] width 171 height 34
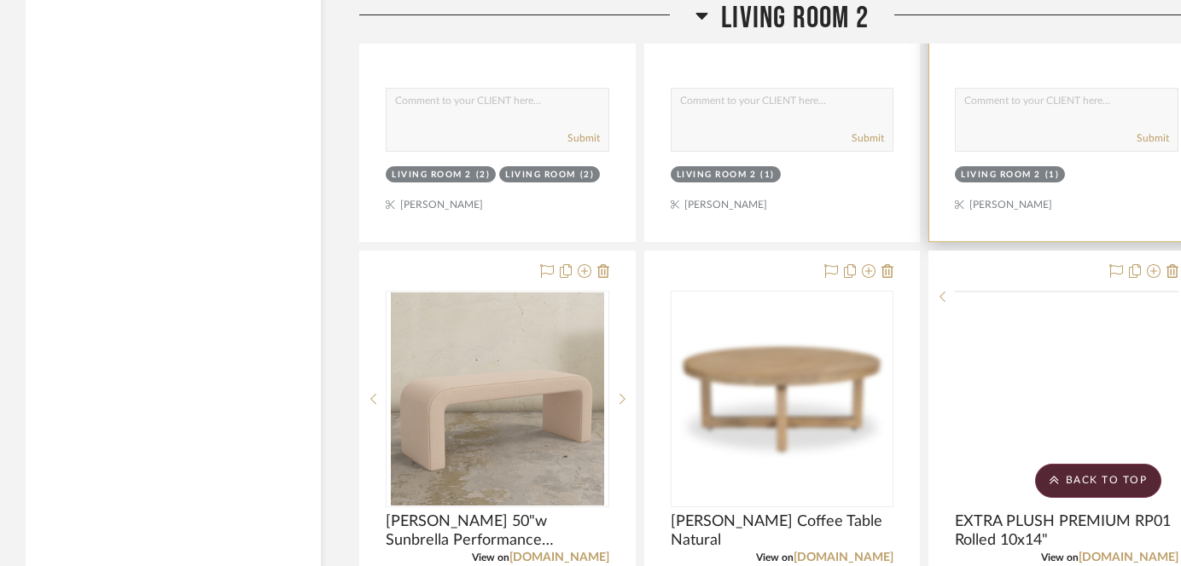
scroll to position [9680, 0]
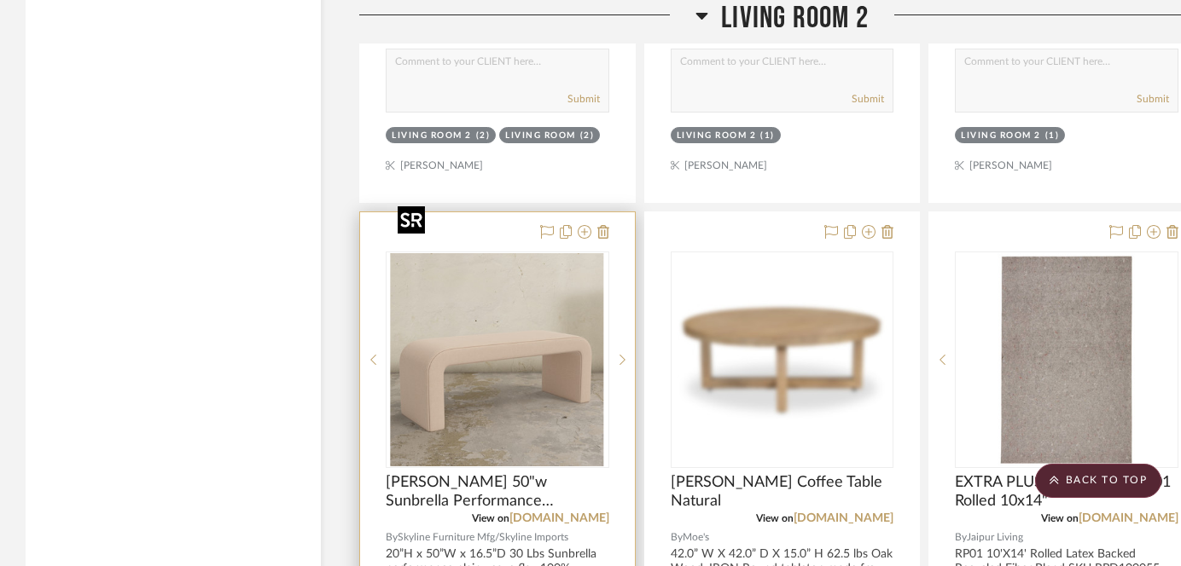
click at [495, 306] on img "0" at bounding box center [497, 359] width 213 height 213
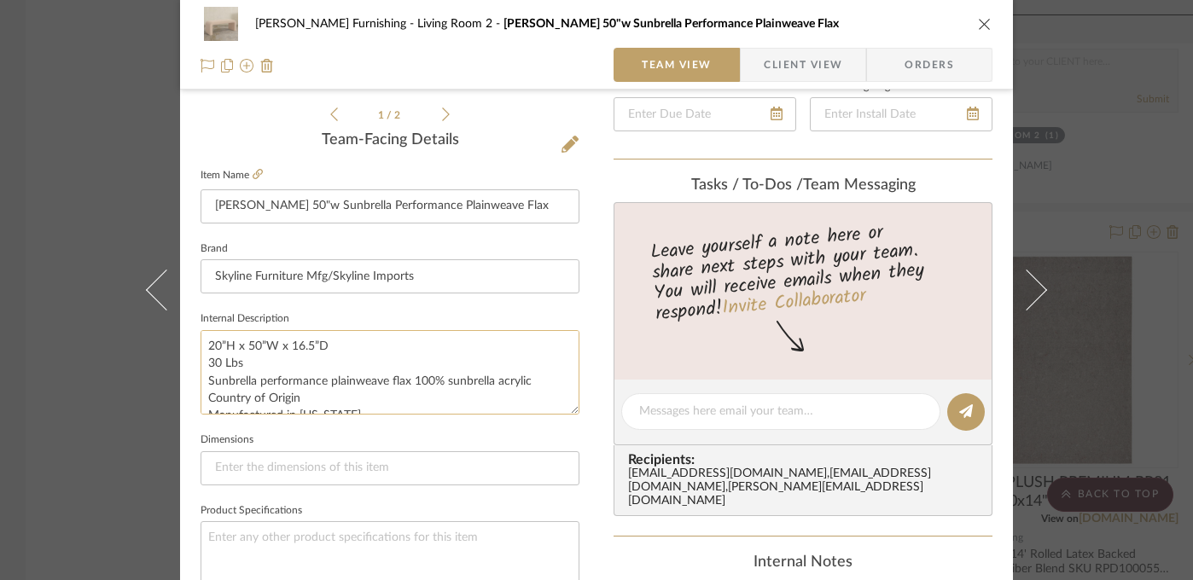
scroll to position [11, 0]
click at [64, 427] on div "[PERSON_NAME] Furnishing Living Room 2 Norm Bench 50"w Sunbrella Performance Pl…" at bounding box center [596, 290] width 1193 height 580
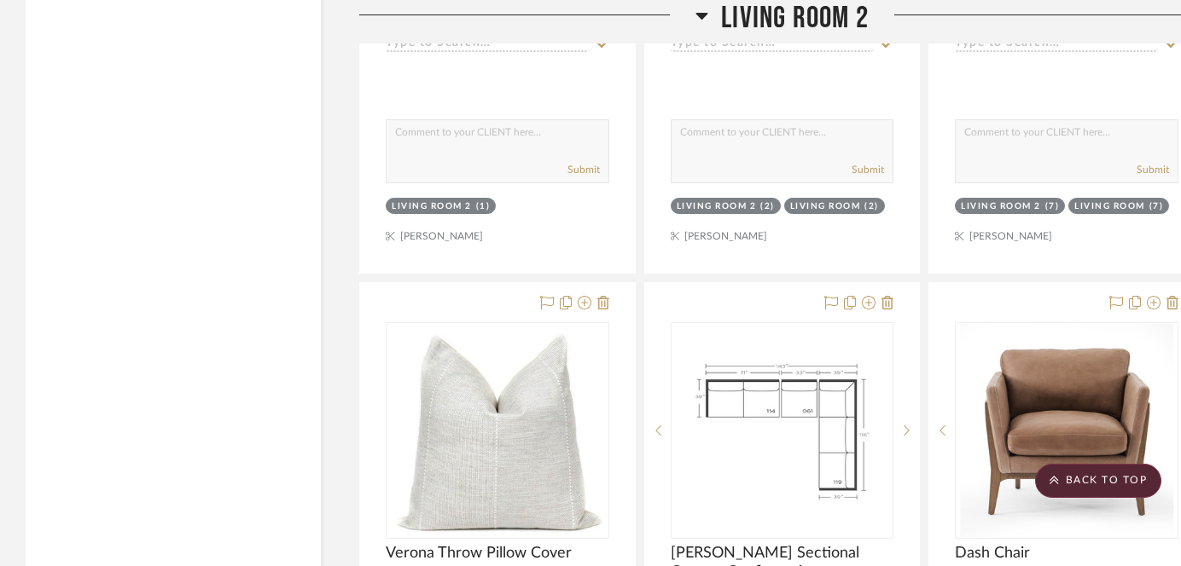
scroll to position [9072, 0]
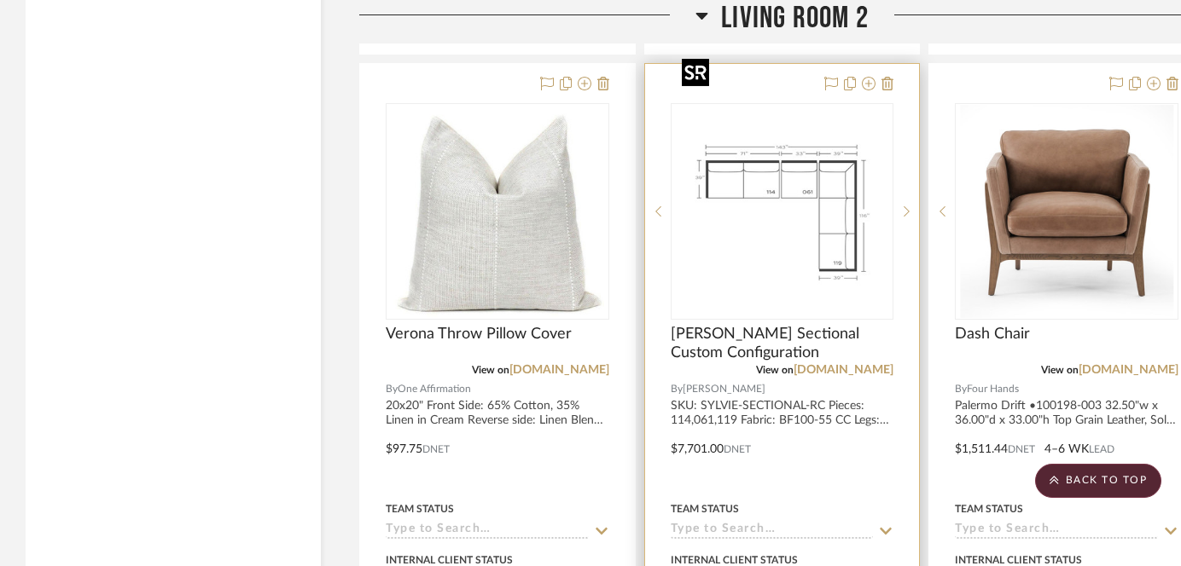
click at [816, 166] on img "0" at bounding box center [781, 211] width 213 height 213
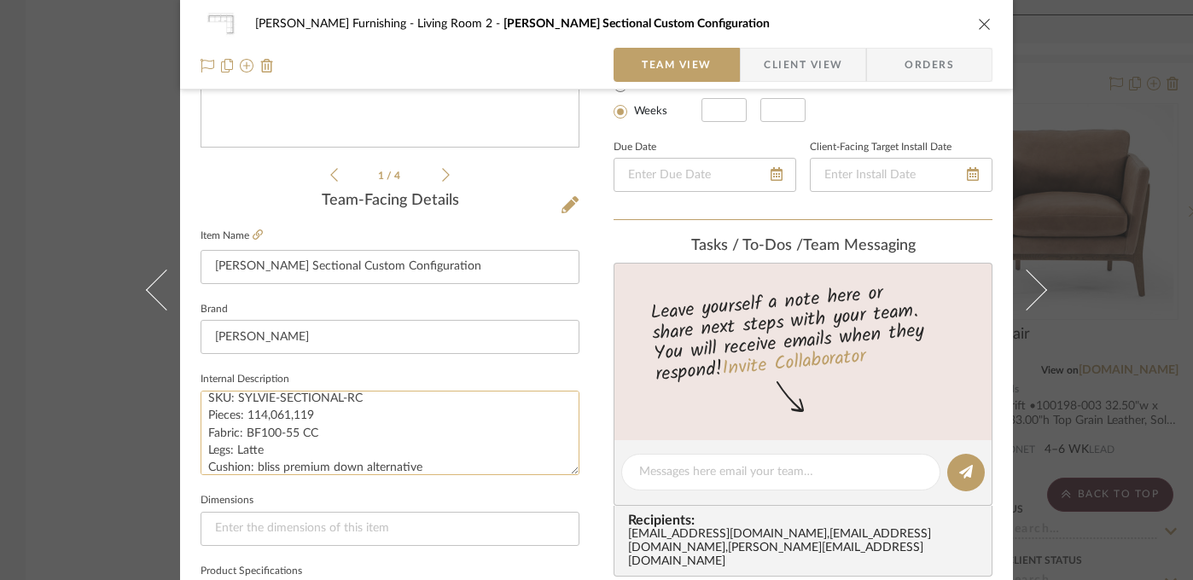
scroll to position [15, 0]
click at [96, 447] on div "[PERSON_NAME] Furnishing Living Room 2 Sylvie Sectional Custom Configuration Te…" at bounding box center [596, 290] width 1193 height 580
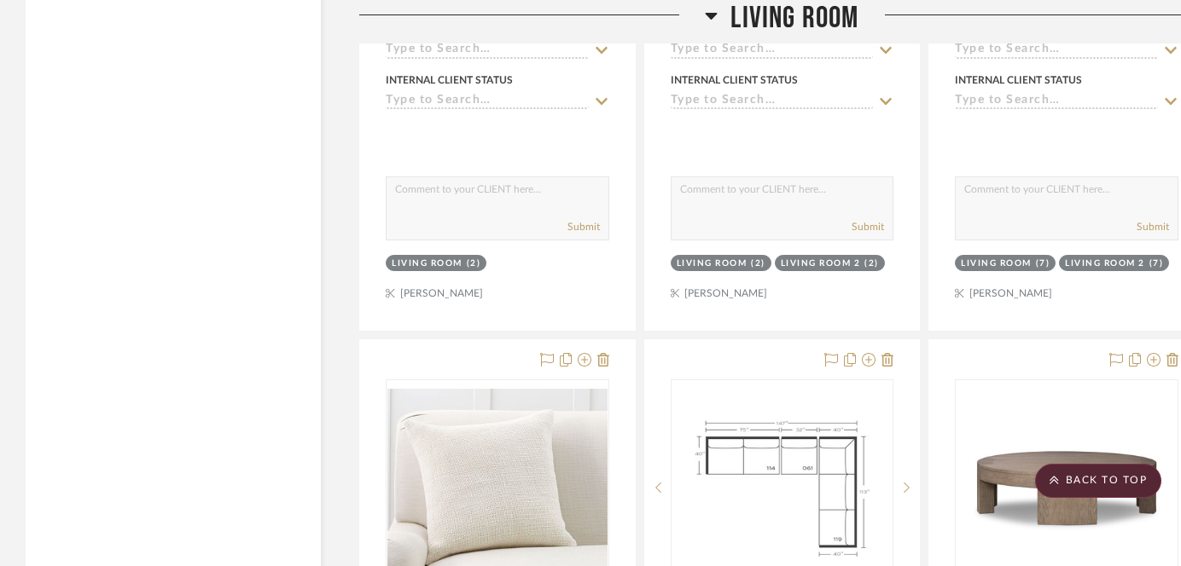
scroll to position [4129, 0]
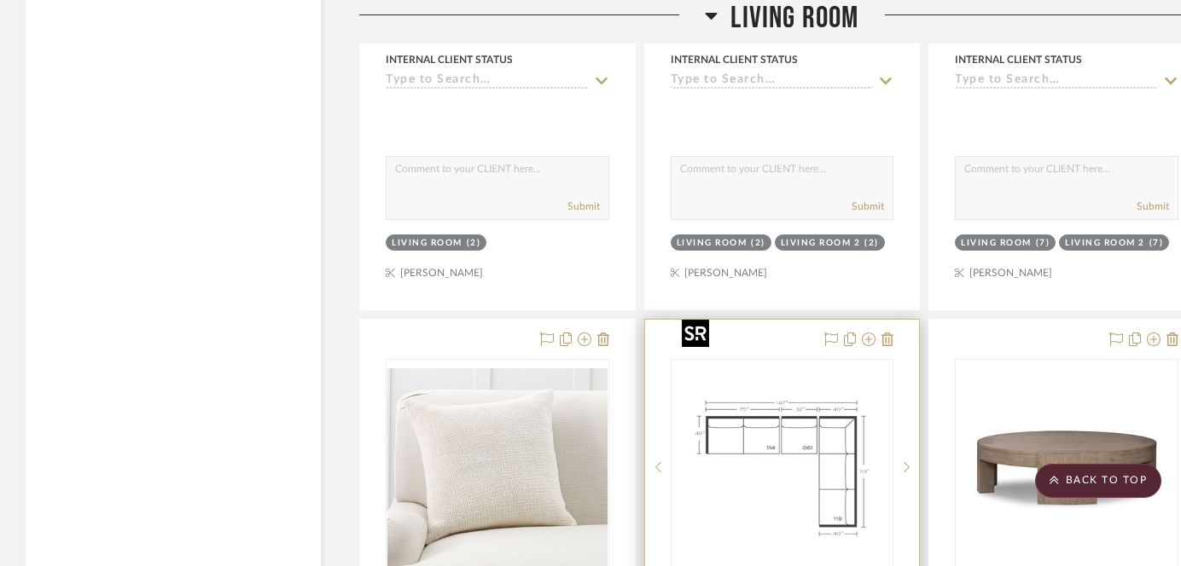
click at [778, 411] on img "0" at bounding box center [781, 467] width 213 height 213
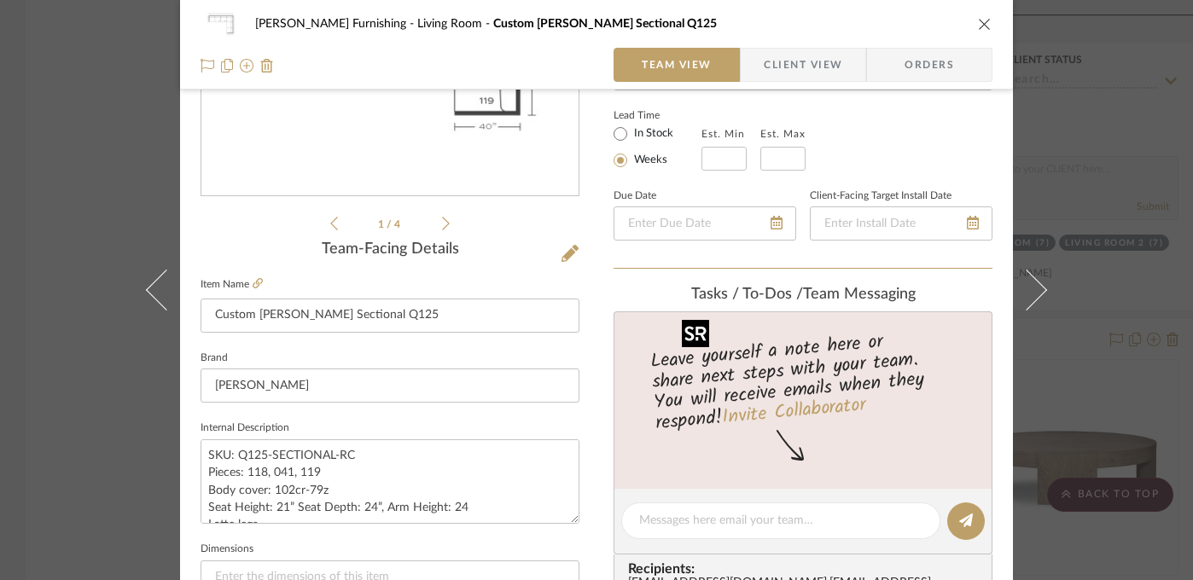
scroll to position [296, 0]
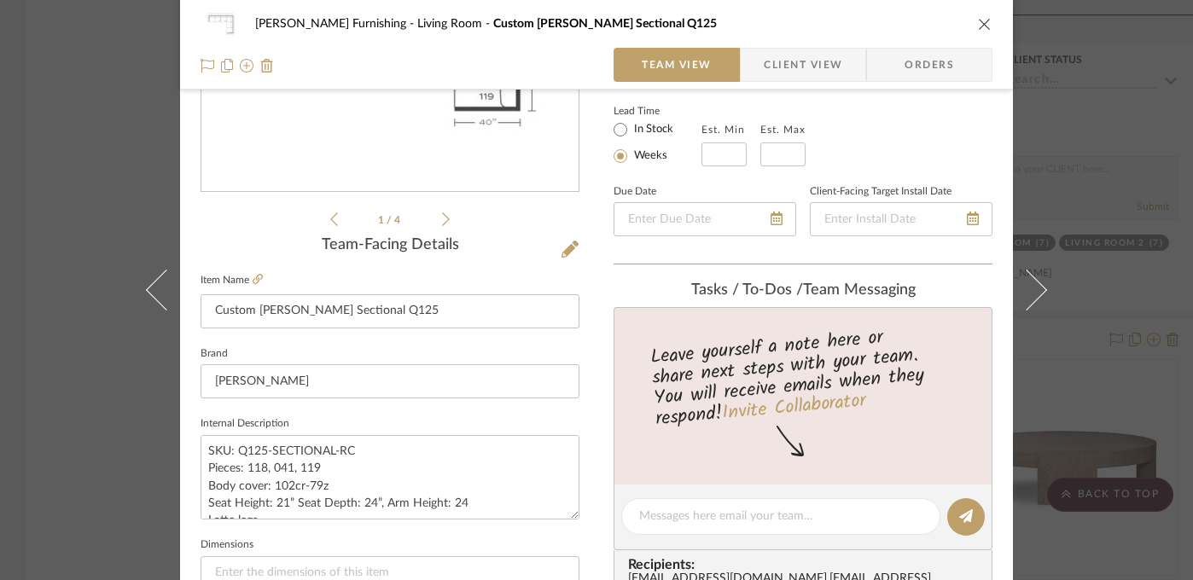
click at [57, 479] on div "[PERSON_NAME] Furnishing Living Room Custom [PERSON_NAME] Sectional Q125 Team V…" at bounding box center [596, 290] width 1193 height 580
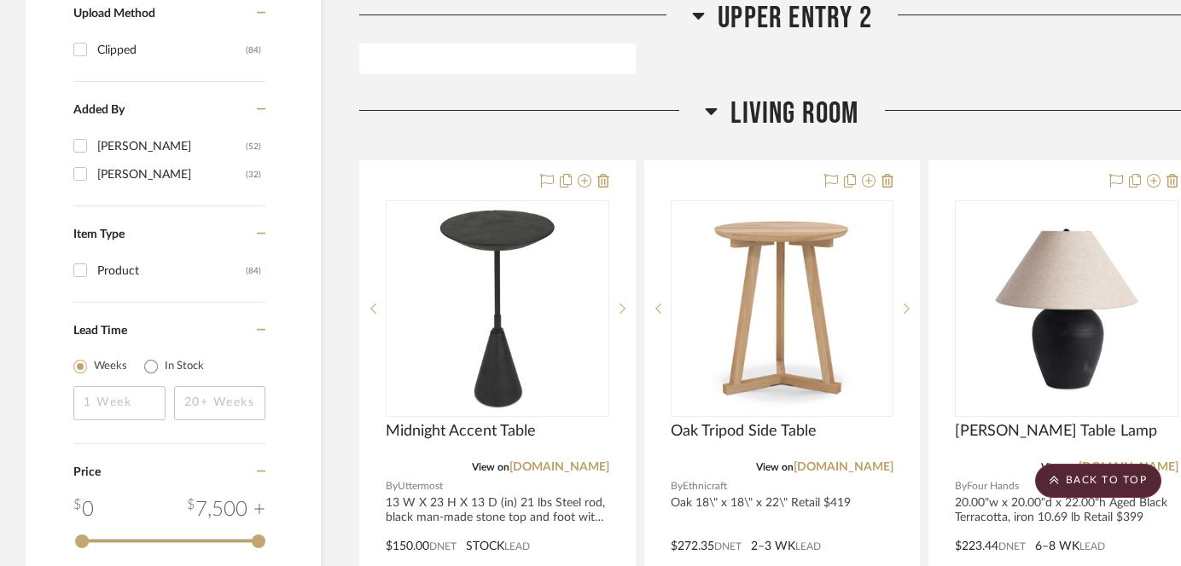
scroll to position [2019, 0]
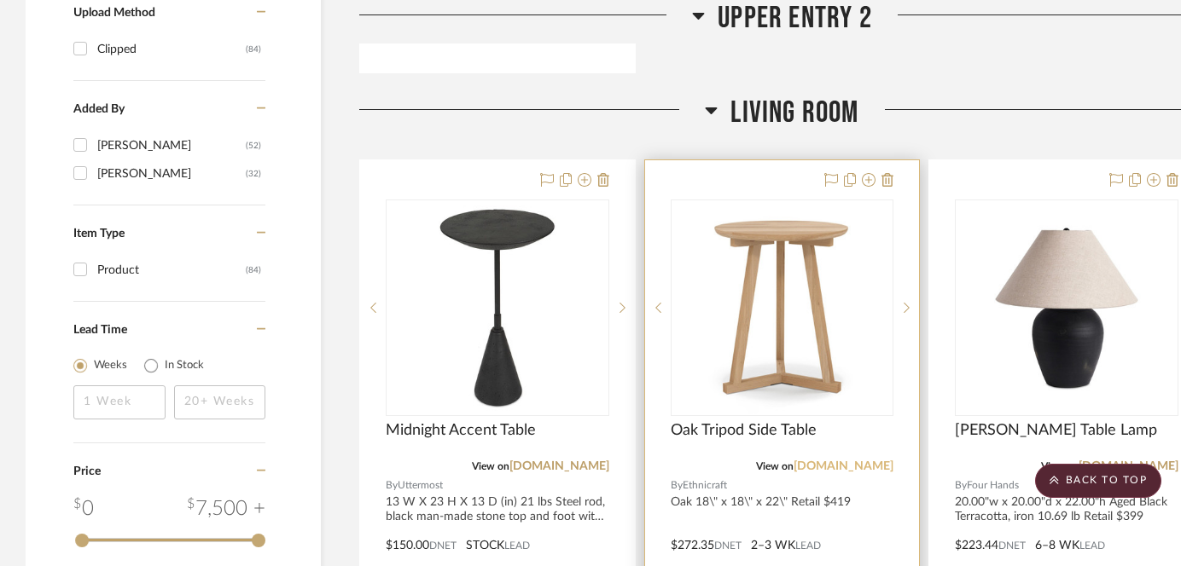
click at [844, 461] on link "[DOMAIN_NAME]" at bounding box center [843, 467] width 100 height 12
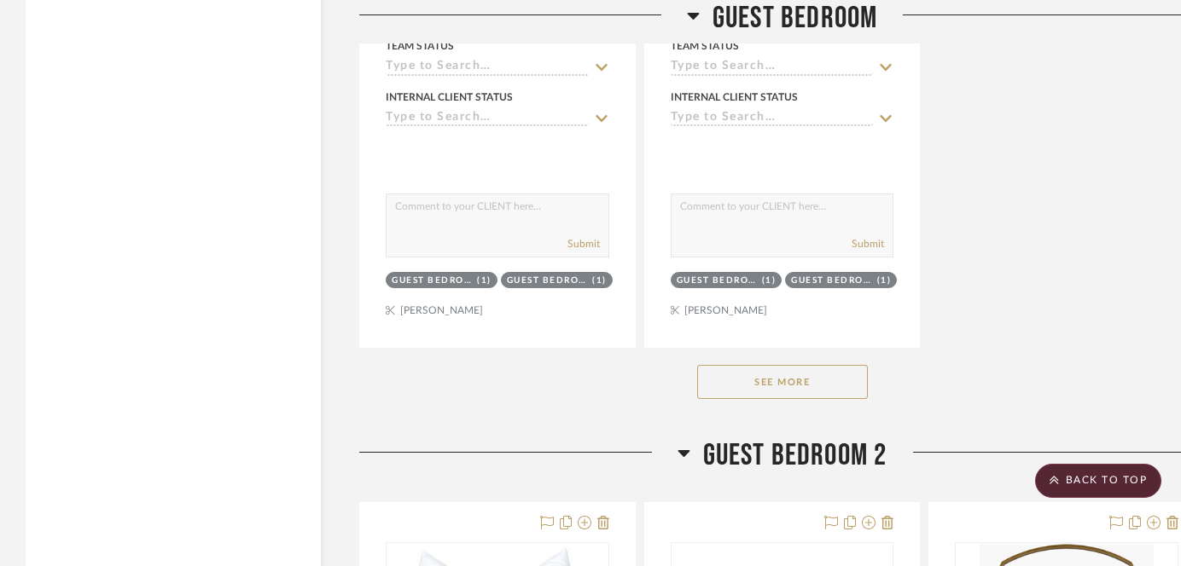
scroll to position [19129, 0]
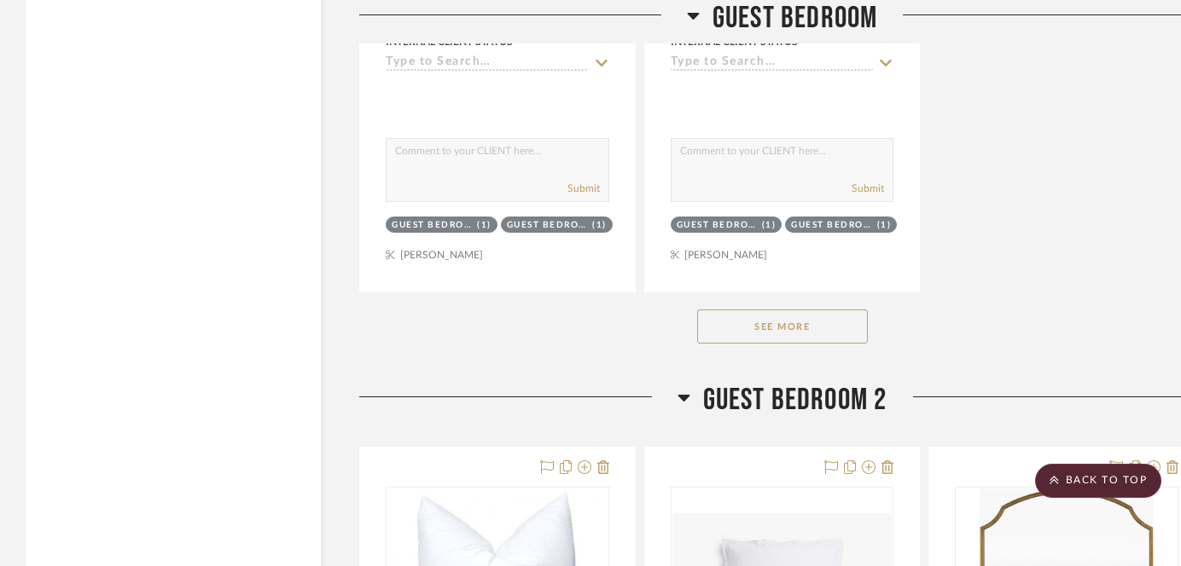
click at [813, 310] on button "See More" at bounding box center [782, 327] width 171 height 34
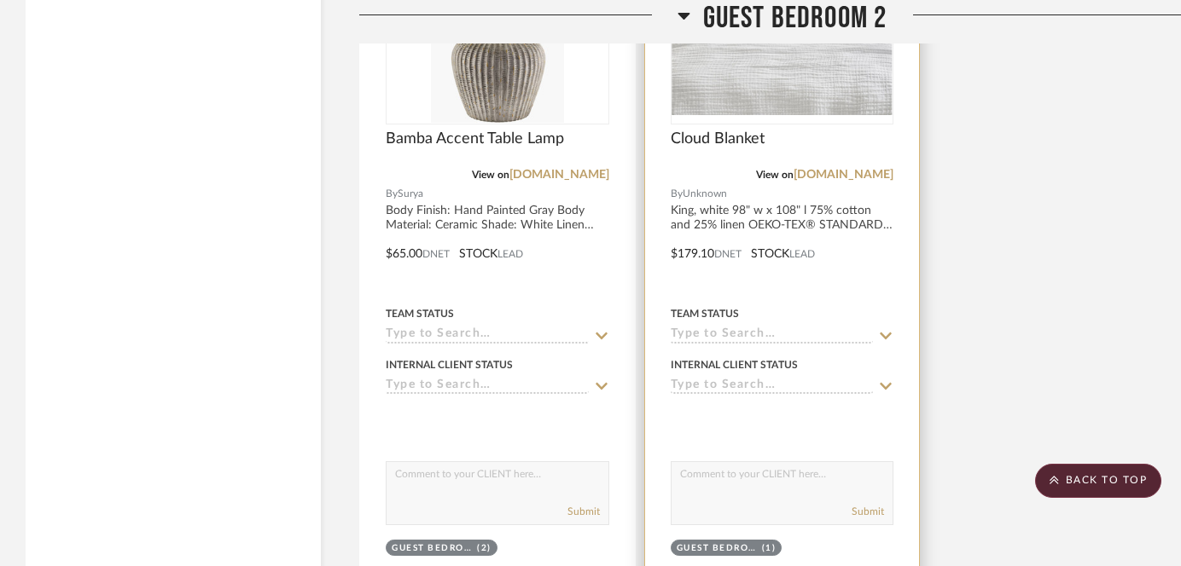
scroll to position [22829, 0]
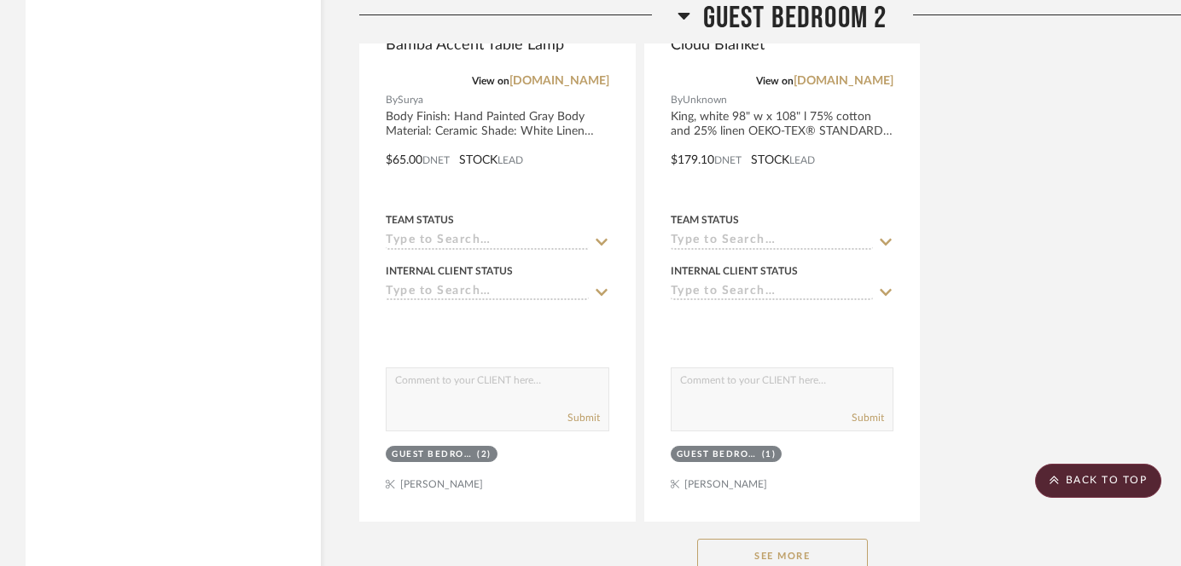
click at [784, 539] on button "See More" at bounding box center [782, 556] width 171 height 34
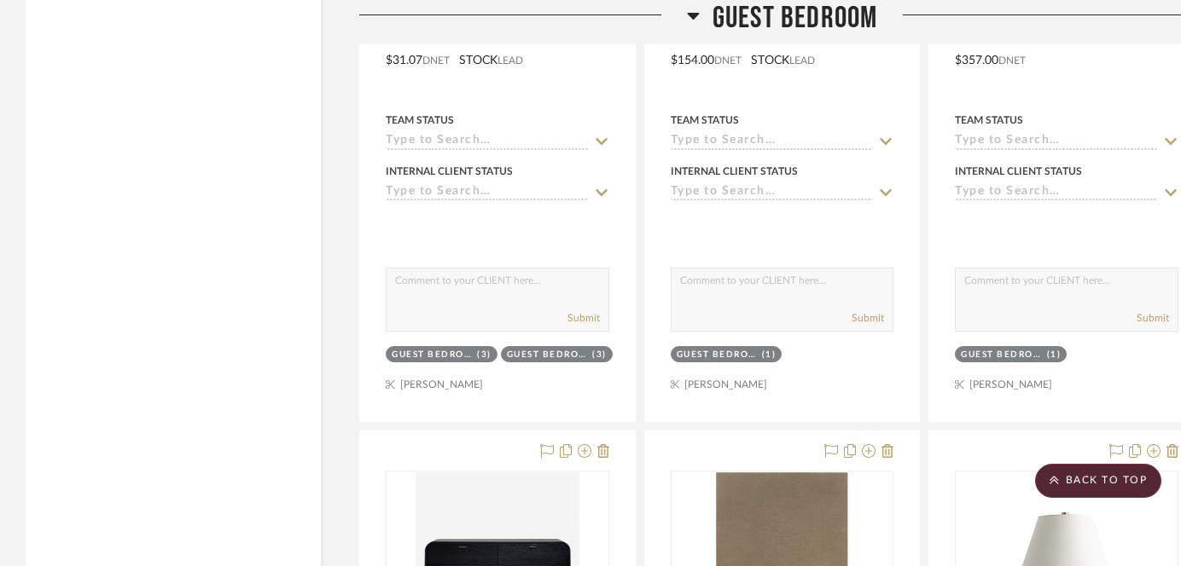
scroll to position [17488, 0]
